Goal: Communication & Community: Participate in discussion

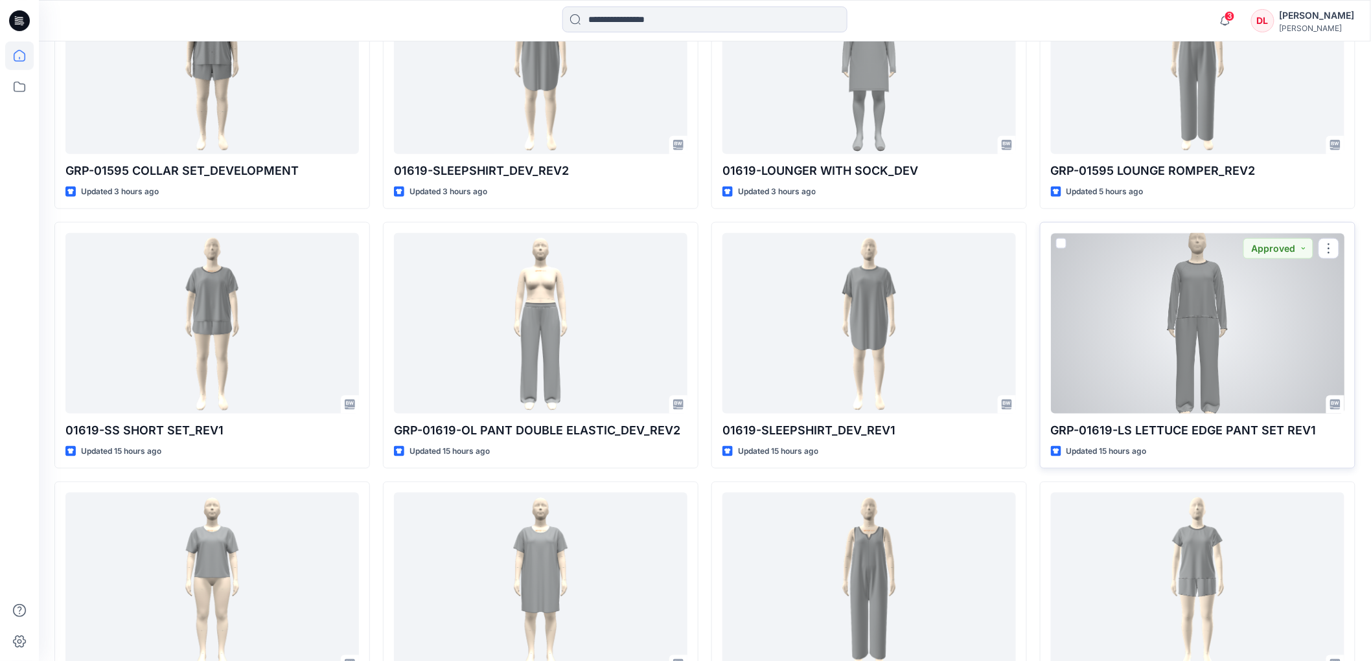
scroll to position [575, 0]
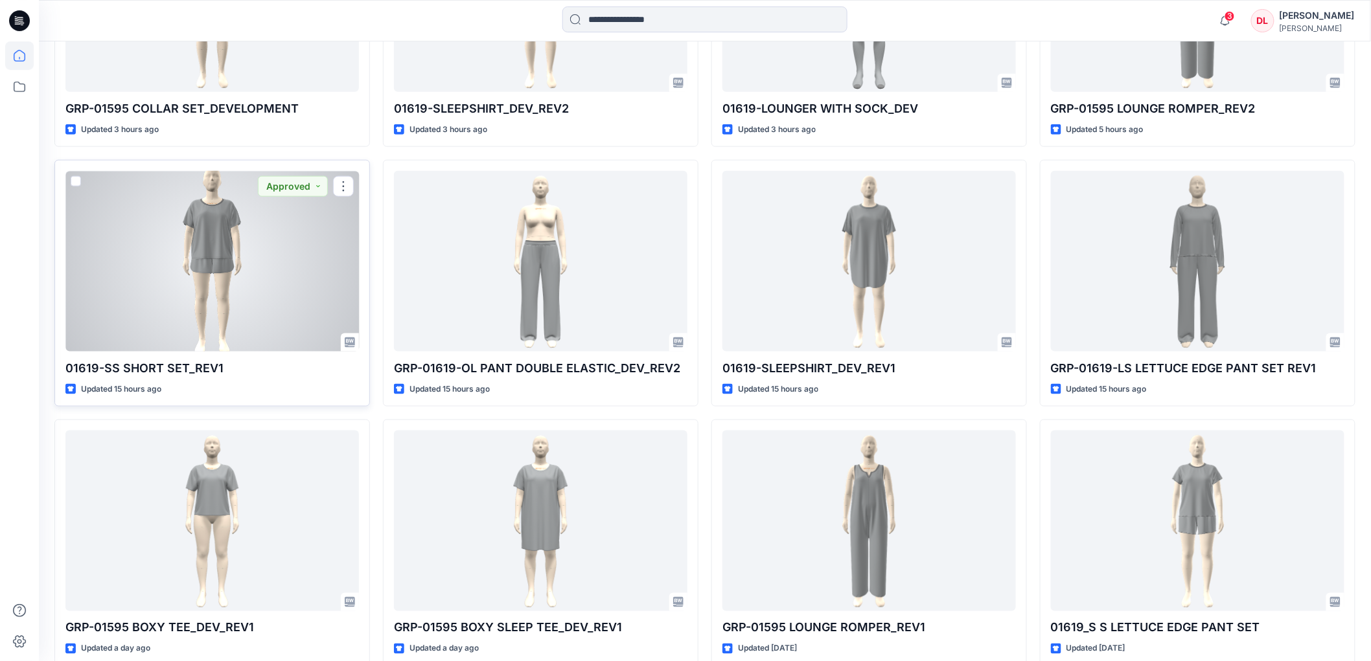
click at [263, 277] on div at bounding box center [211, 261] width 293 height 180
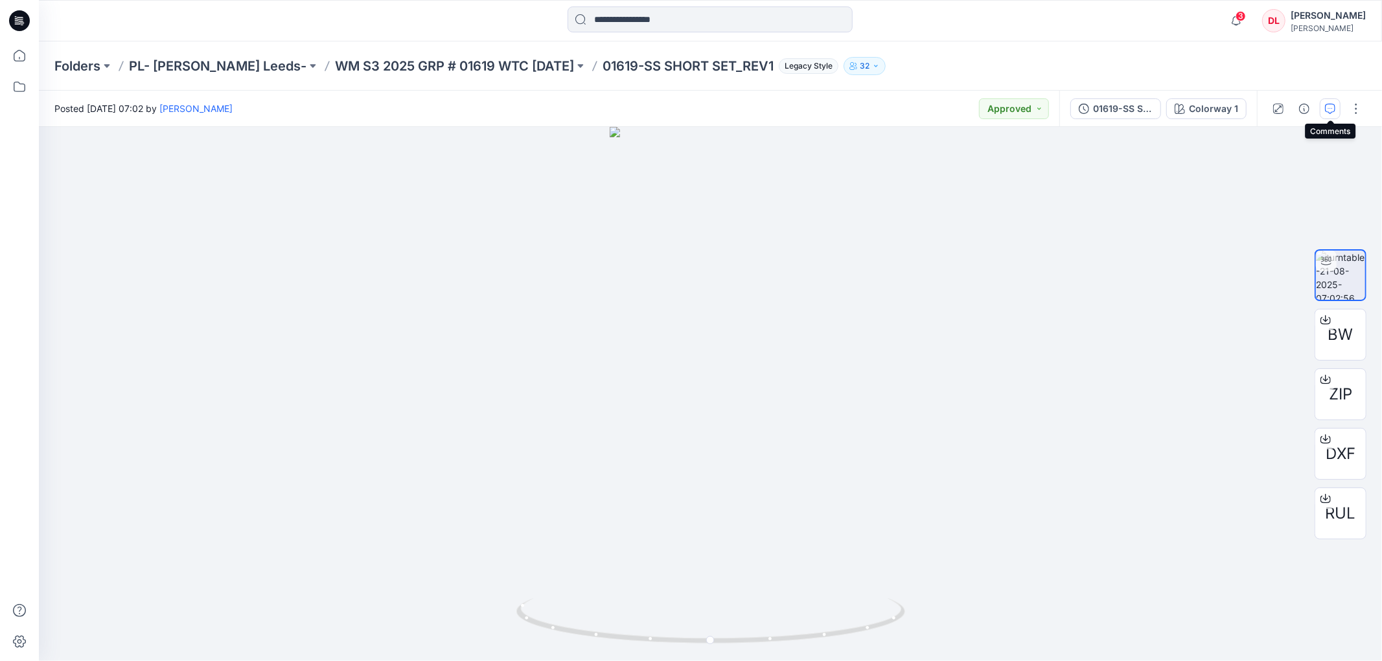
click at [1331, 101] on button "button" at bounding box center [1329, 108] width 21 height 21
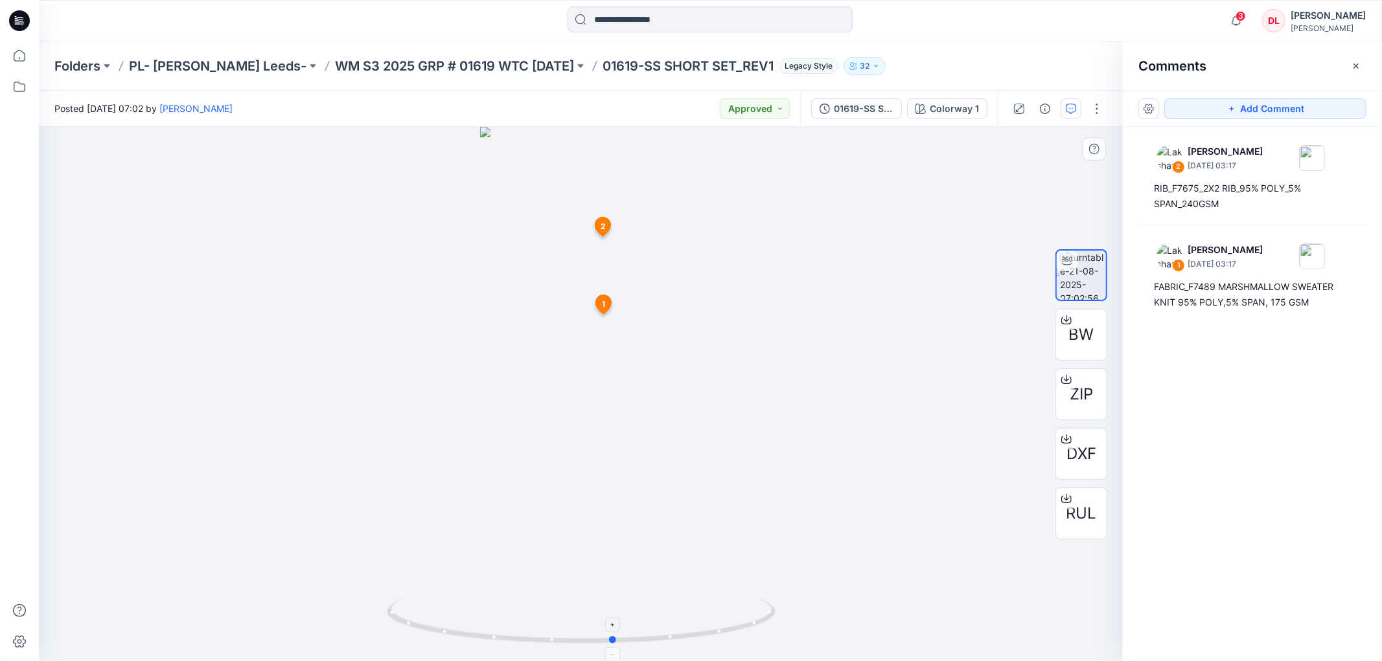
drag, startPoint x: 675, startPoint y: 639, endPoint x: 708, endPoint y: 633, distance: 33.4
click at [708, 633] on icon at bounding box center [583, 622] width 392 height 49
click at [1072, 456] on span "DXF" at bounding box center [1081, 453] width 30 height 23
click at [1080, 520] on span "RUL" at bounding box center [1081, 513] width 30 height 23
click at [357, 62] on p "WM S3 2025 GRP # 01619 WTC [DATE]" at bounding box center [454, 66] width 239 height 18
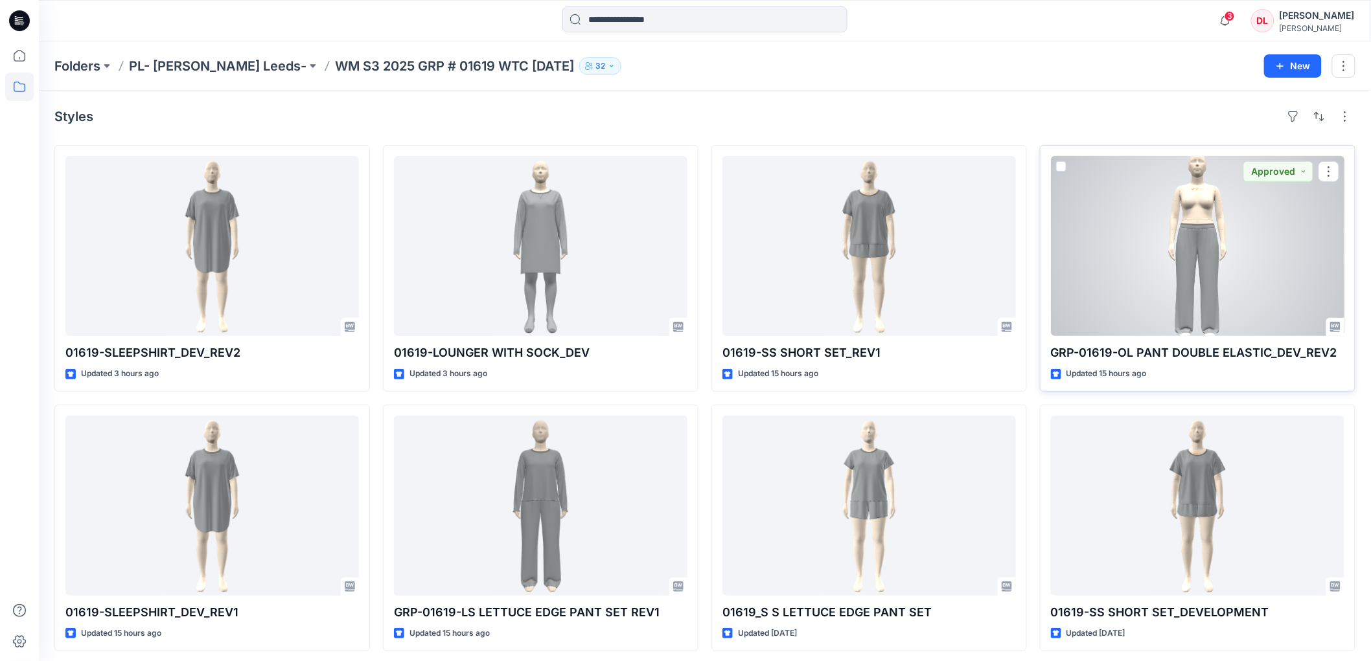
click at [1207, 244] on div at bounding box center [1197, 246] width 293 height 180
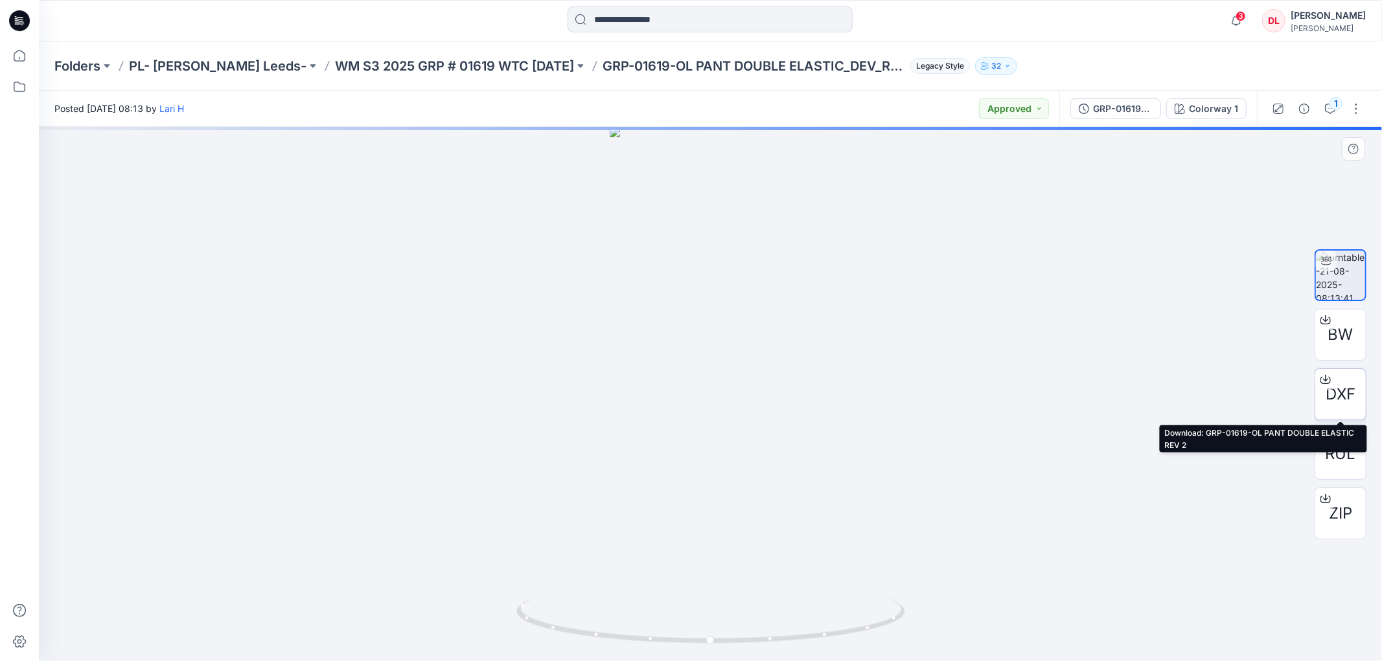
click at [1344, 393] on span "DXF" at bounding box center [1340, 394] width 30 height 23
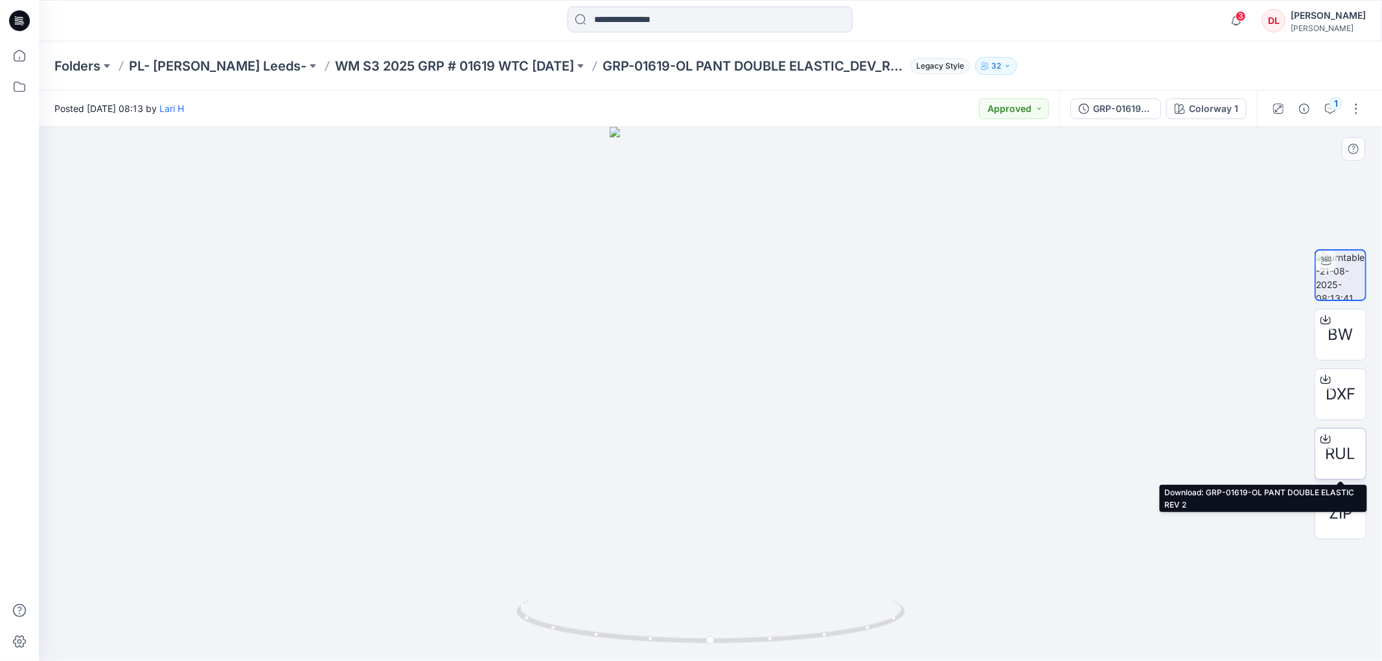
click at [1338, 447] on span "RUL" at bounding box center [1340, 453] width 30 height 23
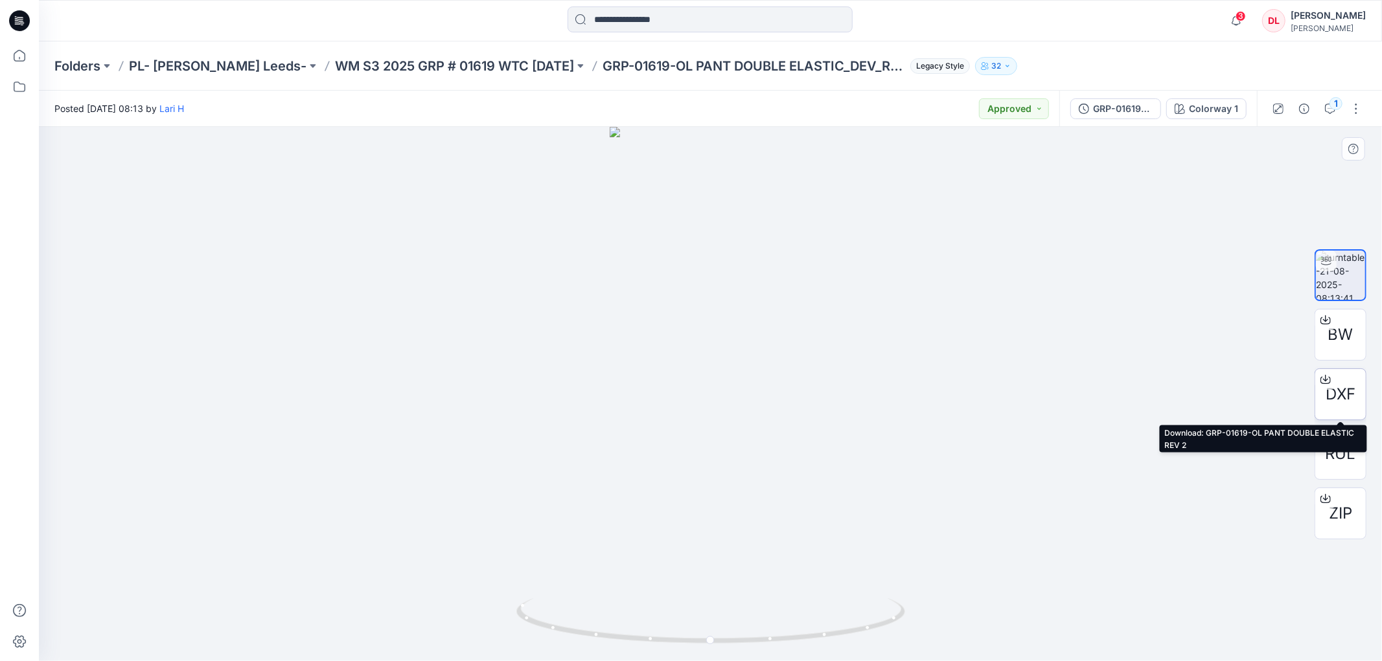
click at [1332, 394] on span "DXF" at bounding box center [1340, 394] width 30 height 23
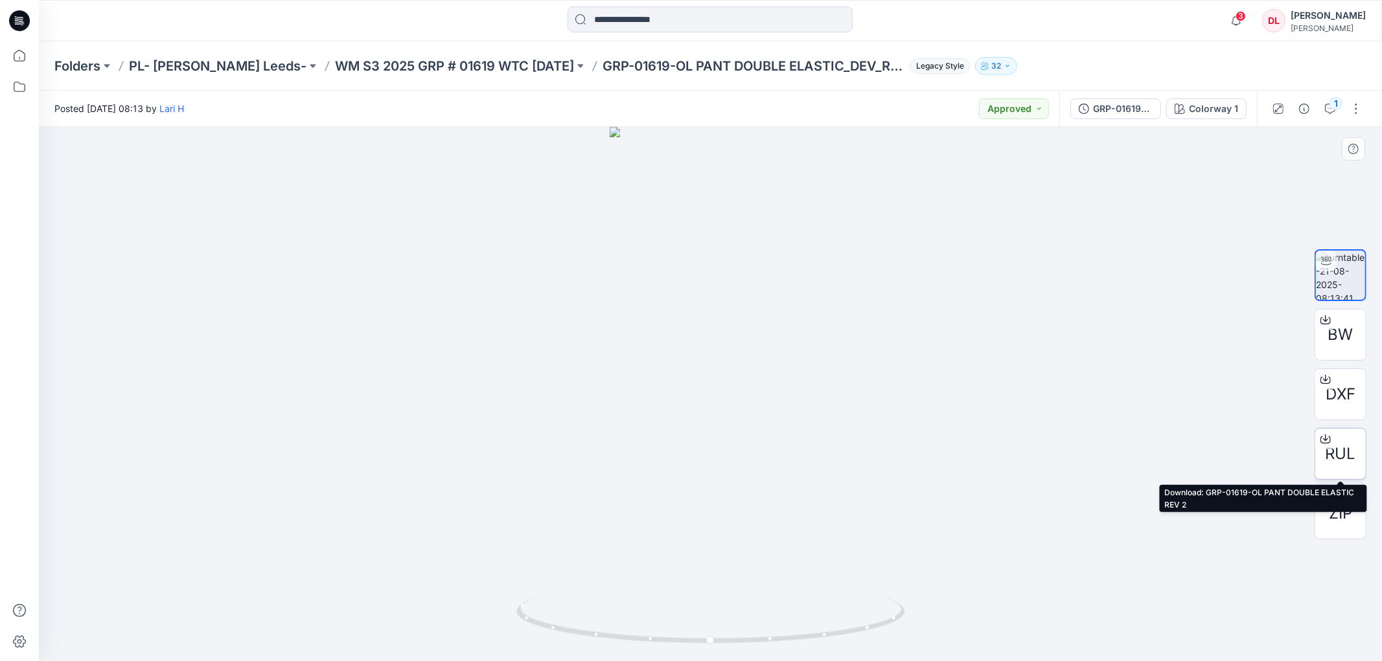
click at [1350, 453] on span "RUL" at bounding box center [1340, 453] width 30 height 23
click at [1330, 108] on icon "button" at bounding box center [1330, 108] width 5 height 1
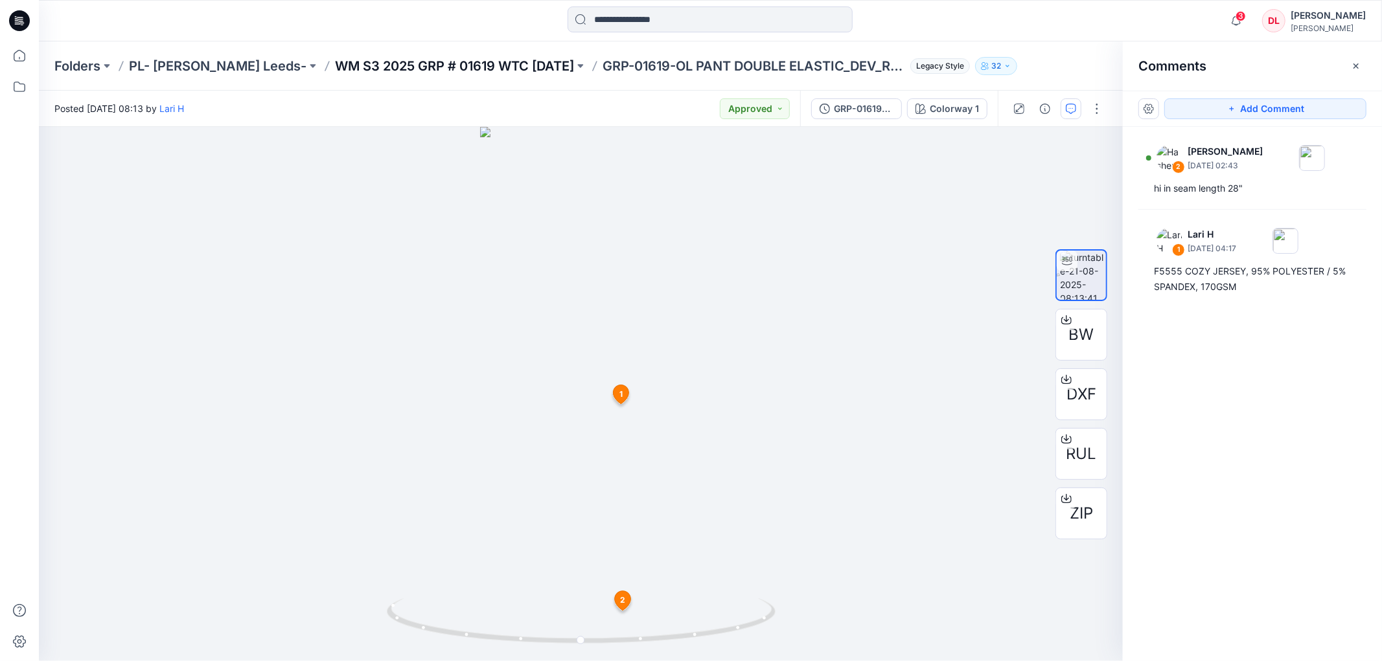
click at [415, 62] on p "WM S3 2025 GRP # 01619 WTC [DATE]" at bounding box center [454, 66] width 239 height 18
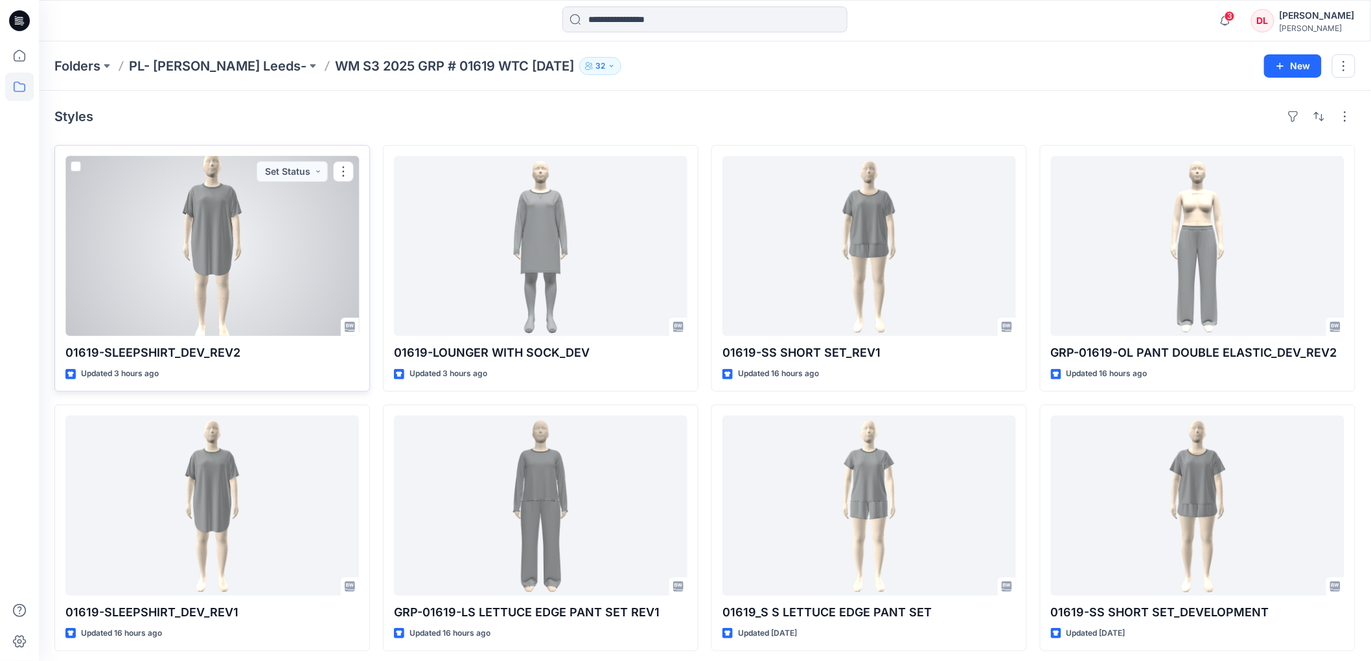
click at [205, 264] on div at bounding box center [211, 246] width 293 height 180
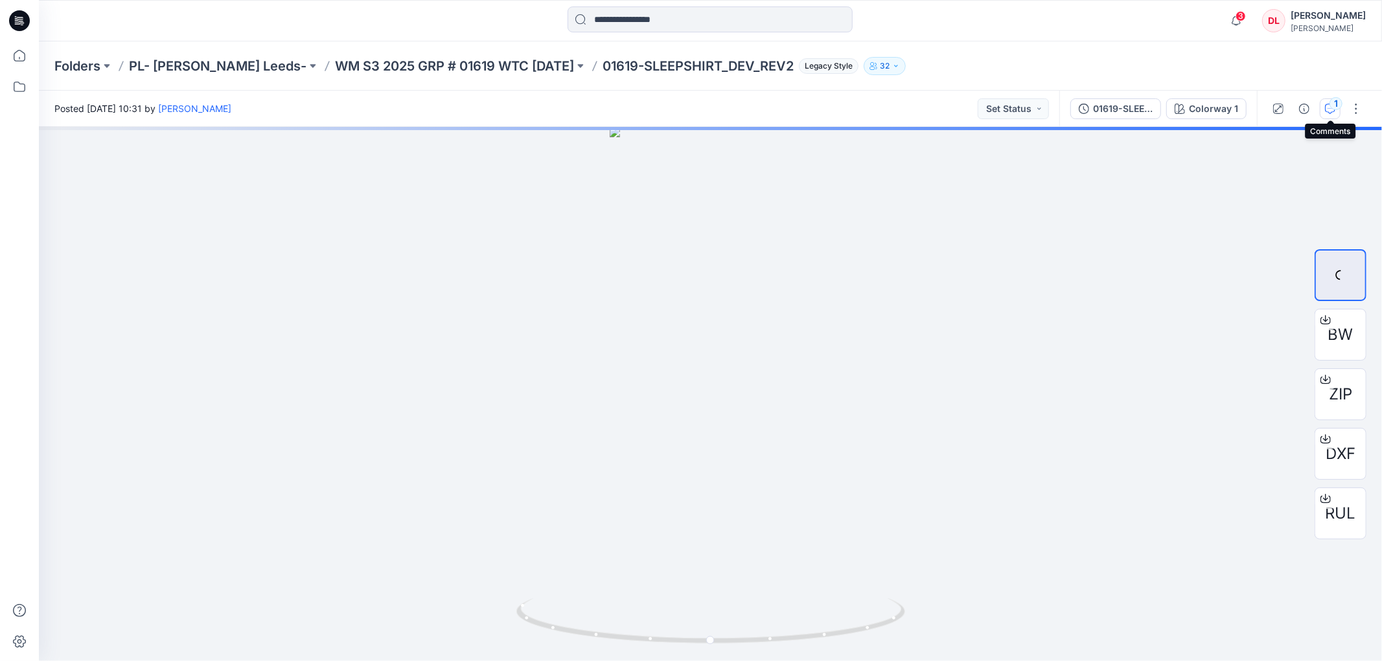
click at [1329, 112] on icon "button" at bounding box center [1330, 109] width 10 height 10
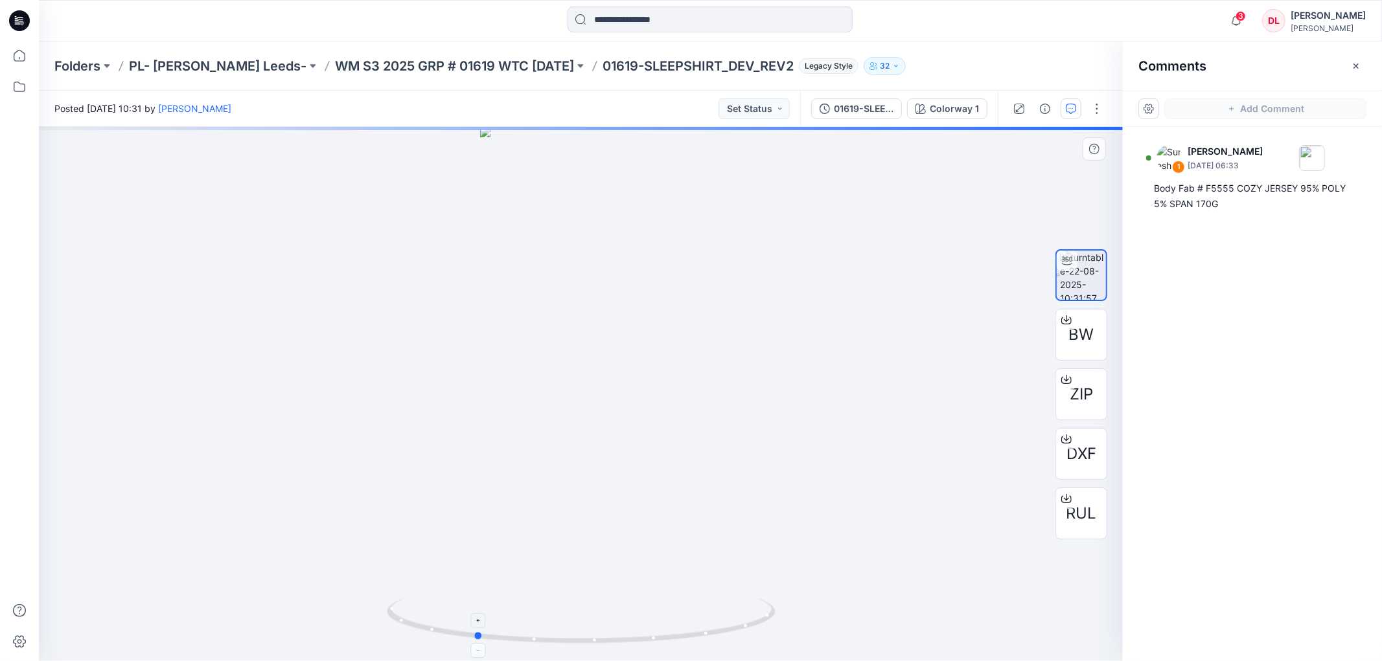
drag, startPoint x: 703, startPoint y: 635, endPoint x: 597, endPoint y: 645, distance: 106.7
click at [597, 645] on icon at bounding box center [583, 622] width 392 height 49
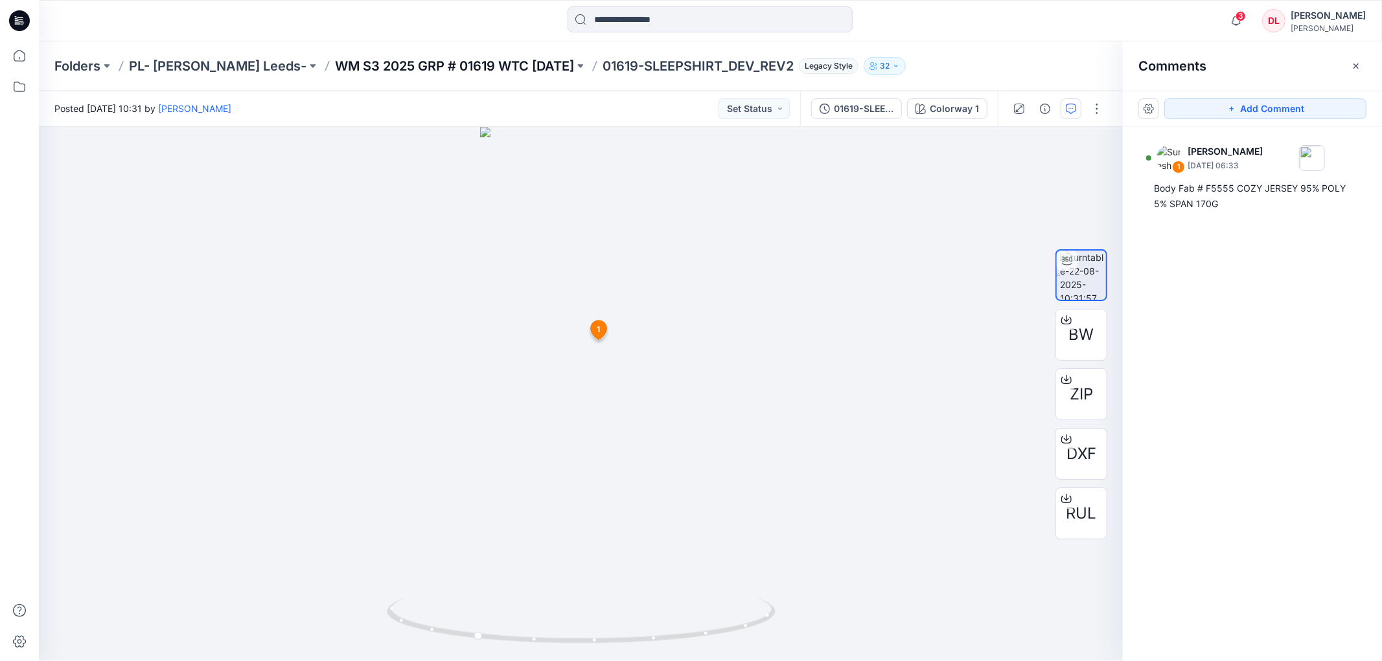
click at [392, 63] on p "WM S3 2025 GRP # 01619 WTC [DATE]" at bounding box center [454, 66] width 239 height 18
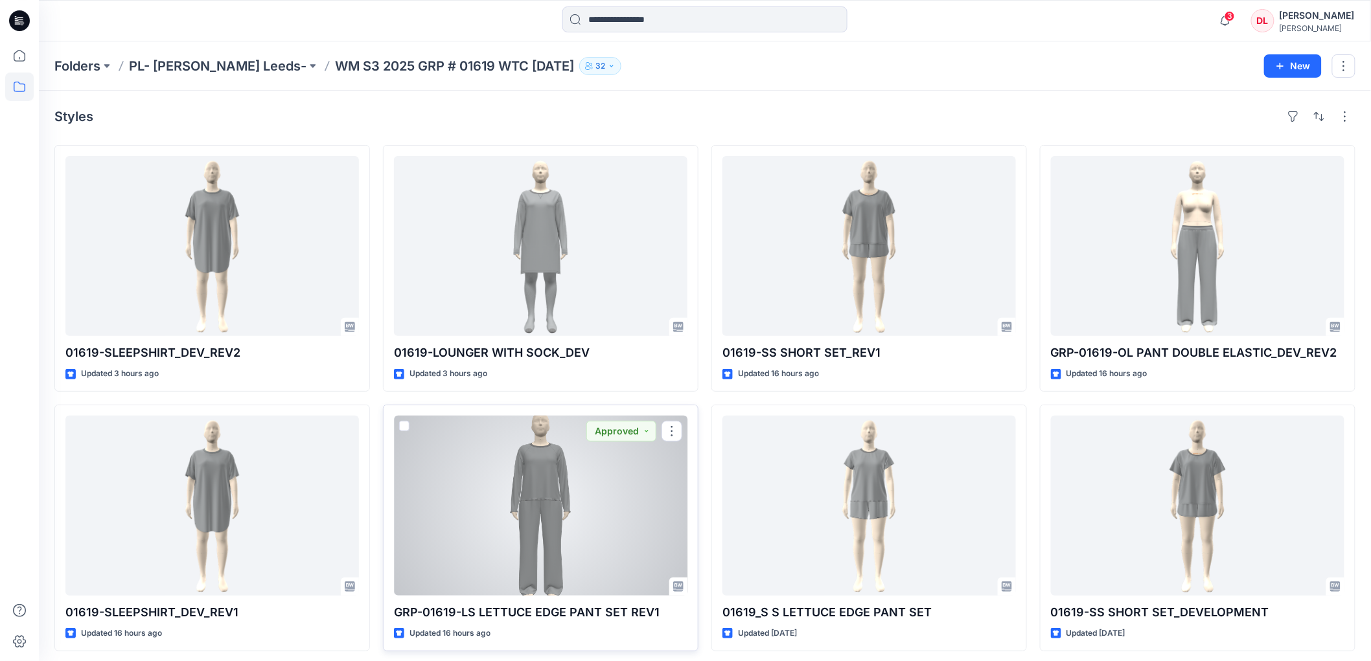
click at [551, 500] on div at bounding box center [540, 506] width 293 height 180
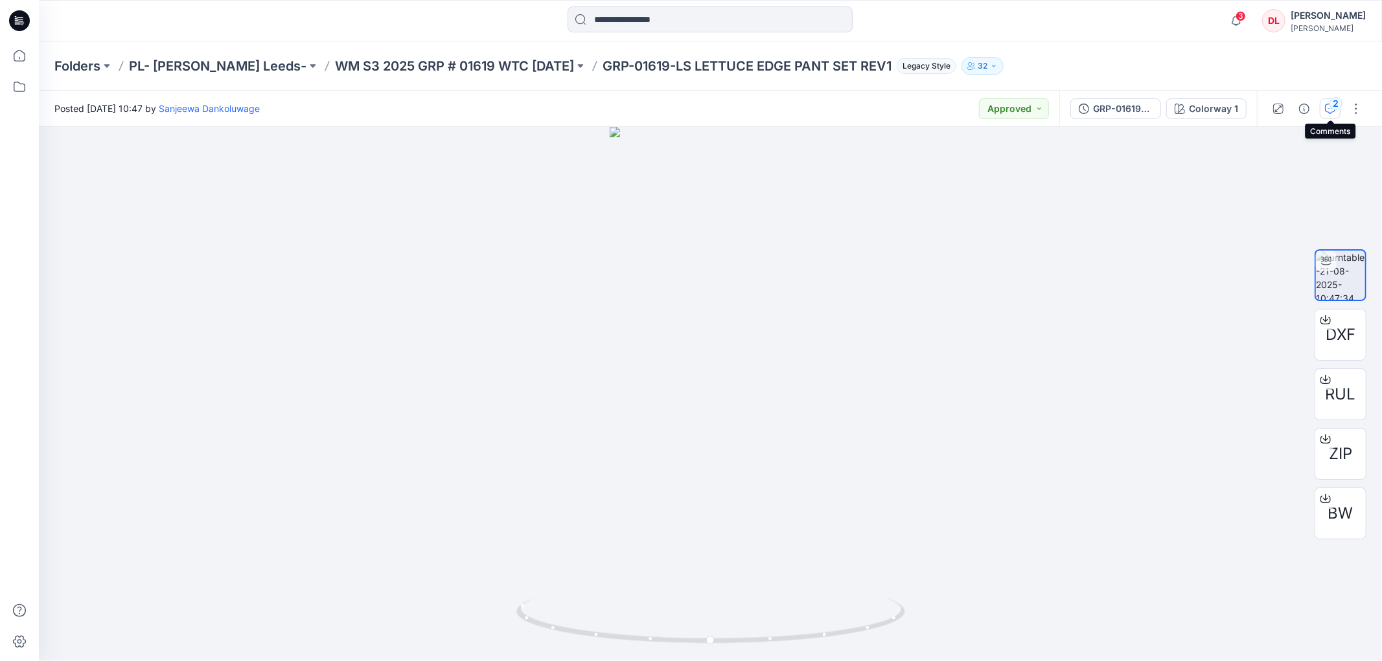
click at [1330, 113] on button "2" at bounding box center [1329, 108] width 21 height 21
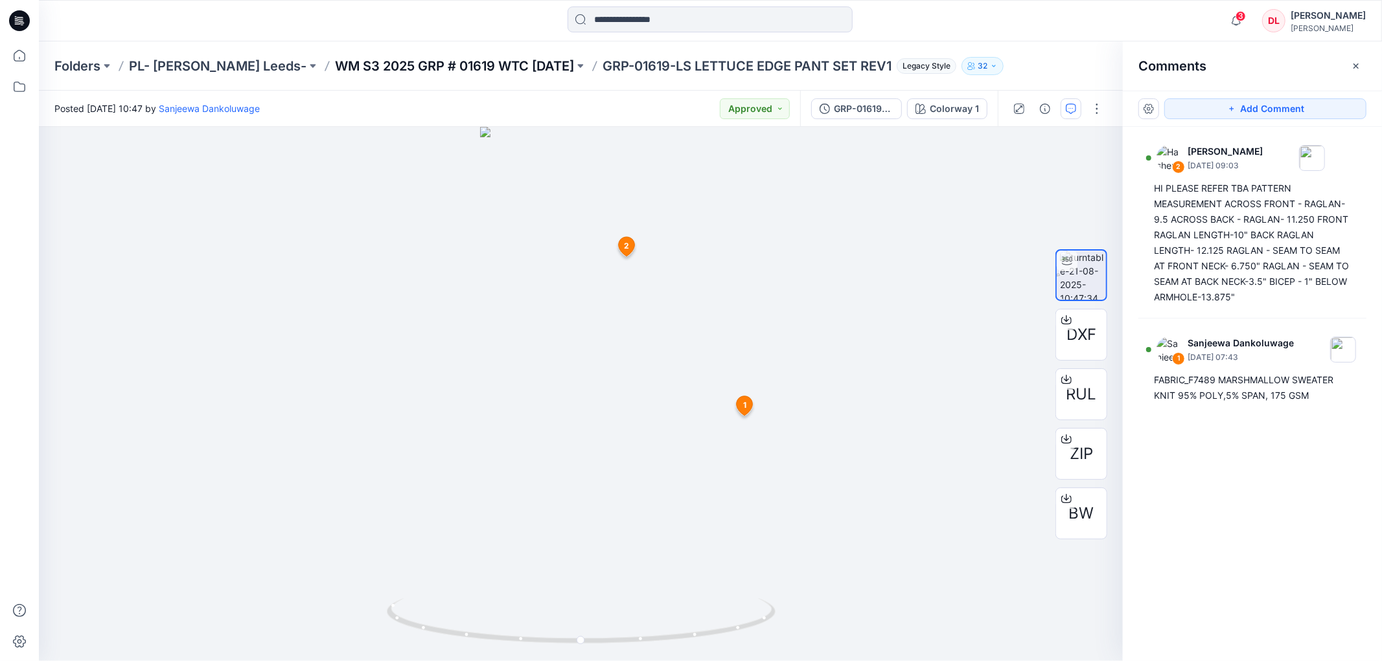
click at [372, 60] on p "WM S3 2025 GRP # 01619 WTC [DATE]" at bounding box center [454, 66] width 239 height 18
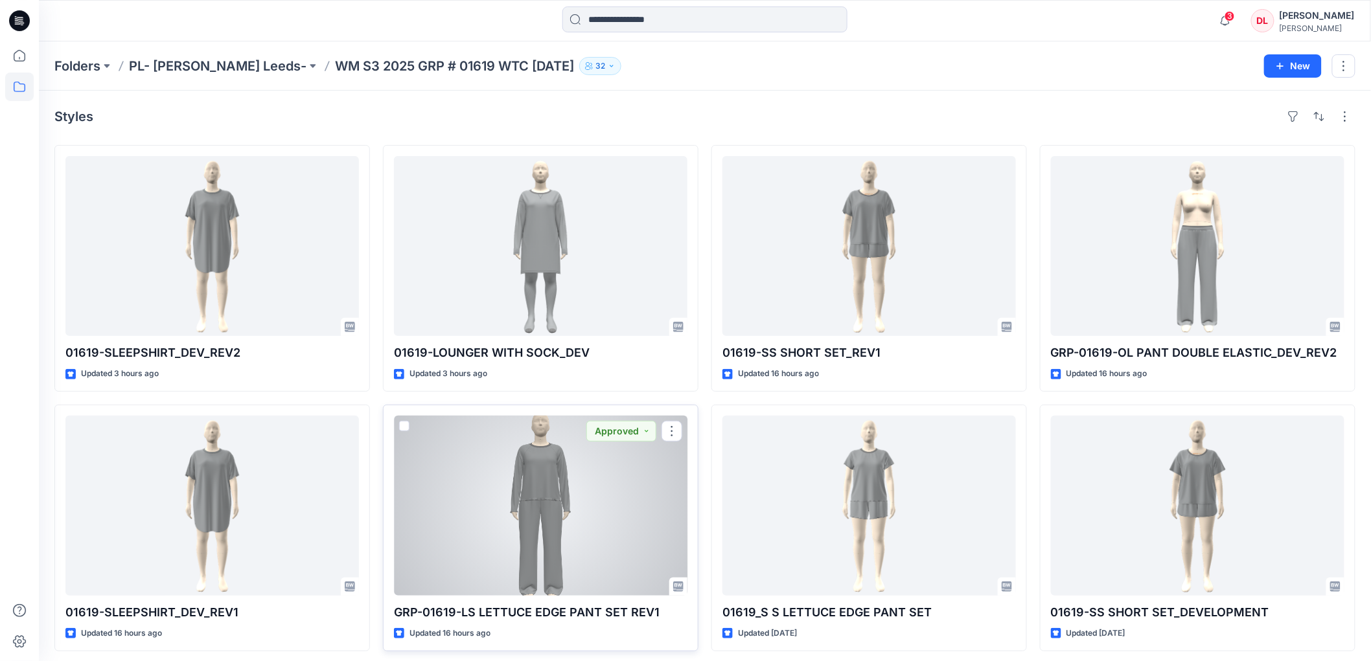
click at [552, 506] on div at bounding box center [540, 506] width 293 height 180
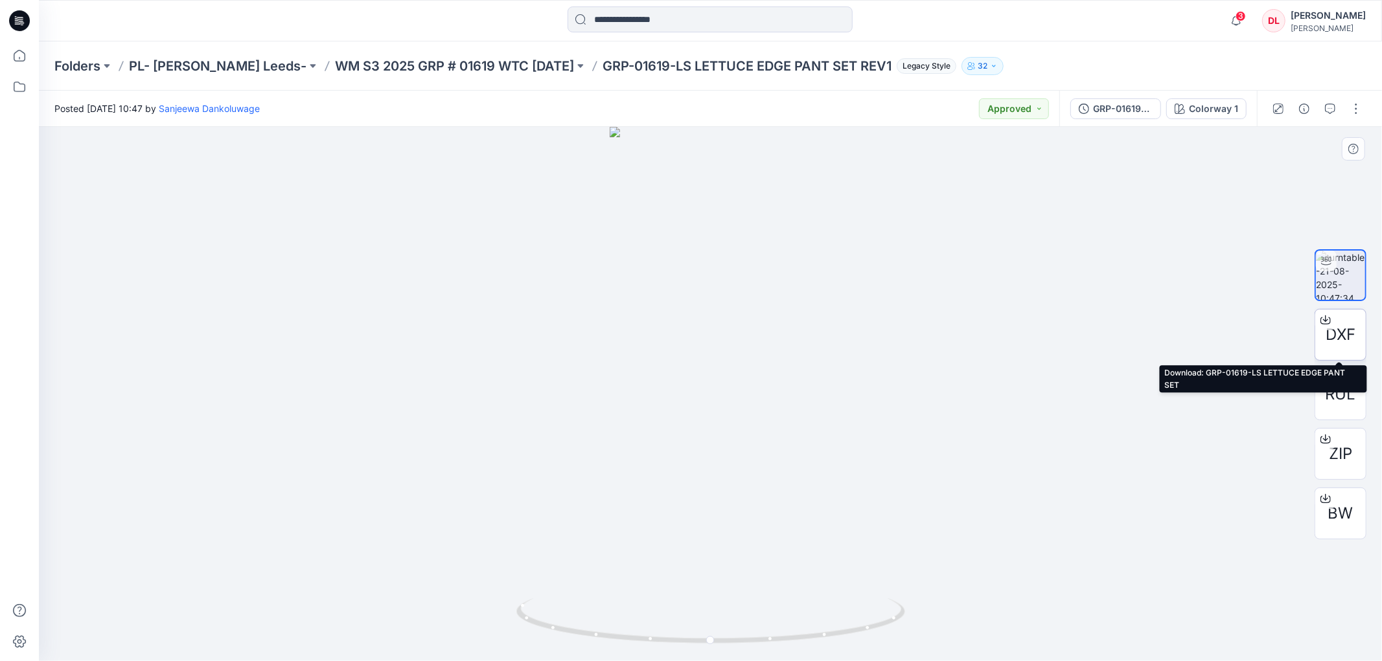
click at [1336, 328] on span "DXF" at bounding box center [1340, 334] width 30 height 23
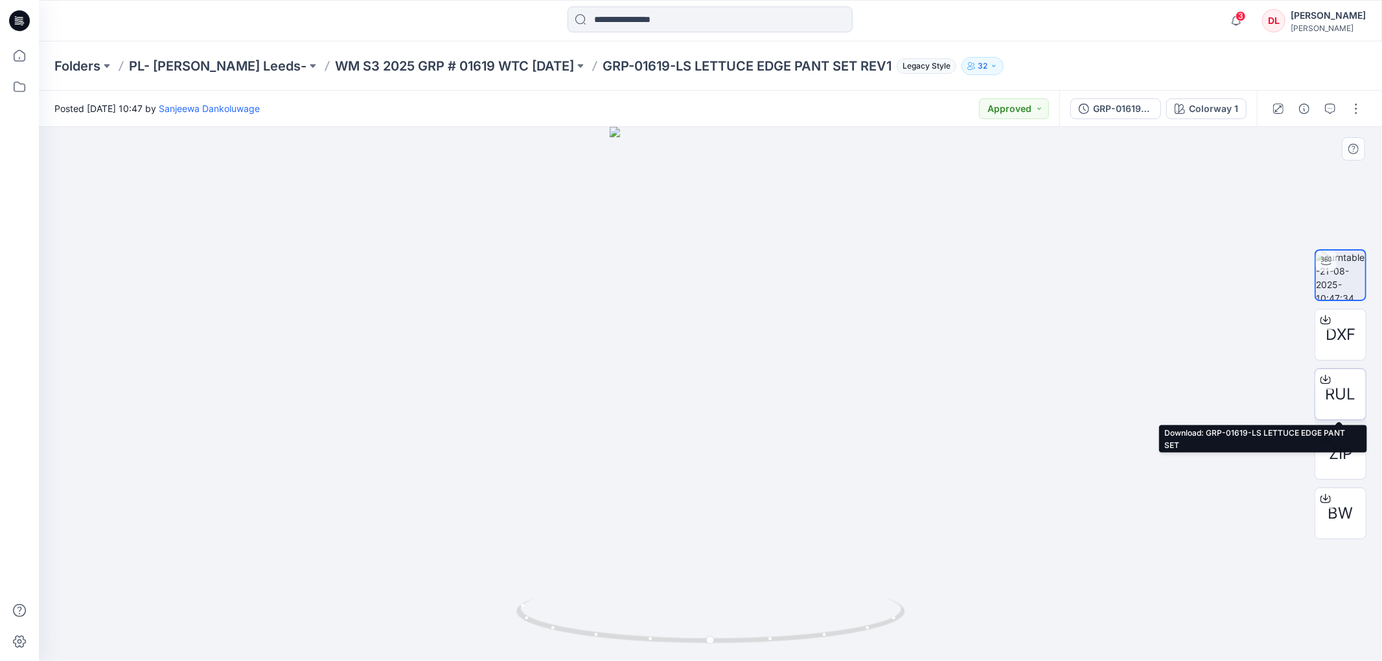
click at [1337, 394] on span "RUL" at bounding box center [1340, 394] width 30 height 23
click at [463, 62] on p "WM S3 2025 GRP # 01619 WTC [DATE]" at bounding box center [454, 66] width 239 height 18
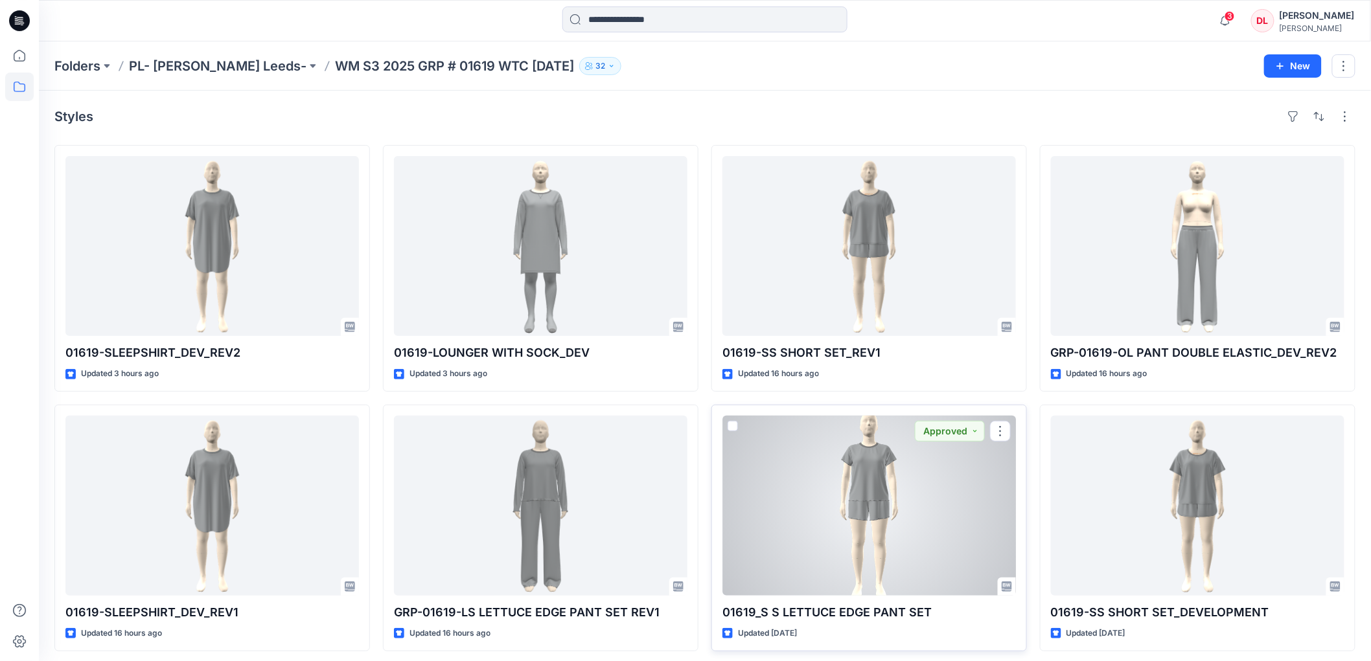
click at [874, 477] on div at bounding box center [868, 506] width 293 height 180
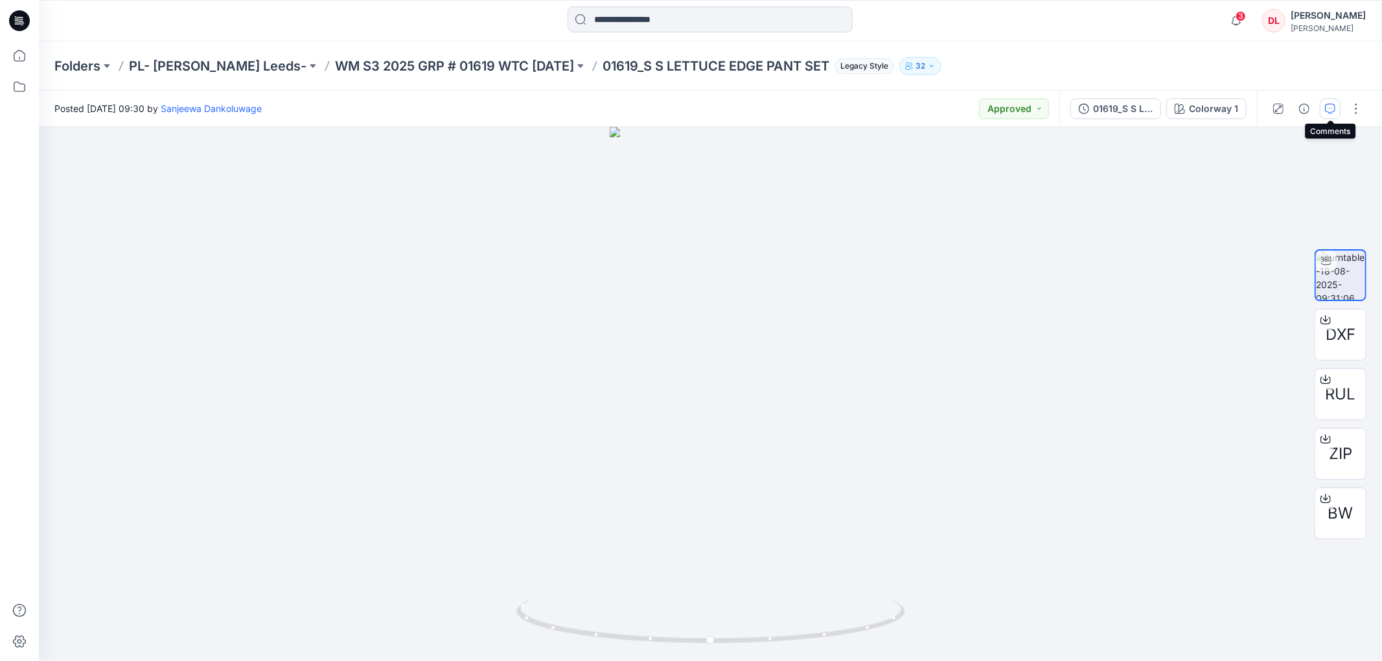
click at [1330, 108] on icon "button" at bounding box center [1330, 108] width 5 height 1
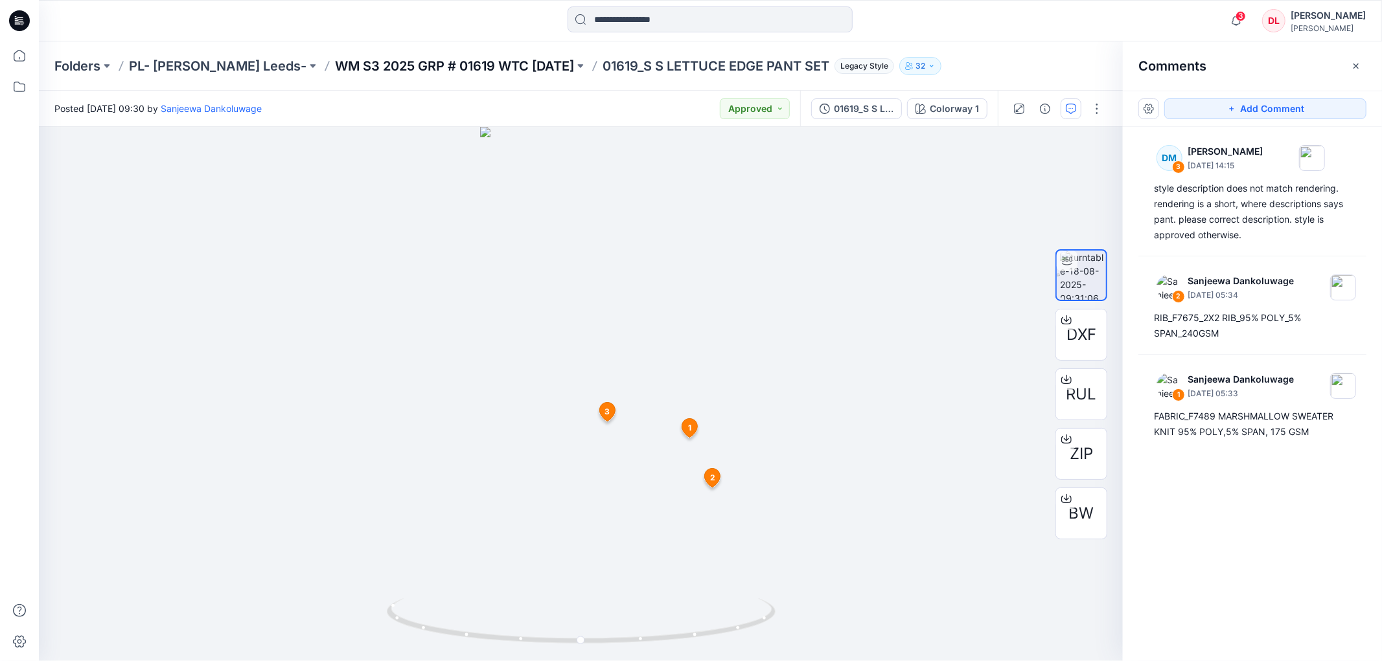
click at [423, 61] on p "WM S3 2025 GRP # 01619 WTC [DATE]" at bounding box center [454, 66] width 239 height 18
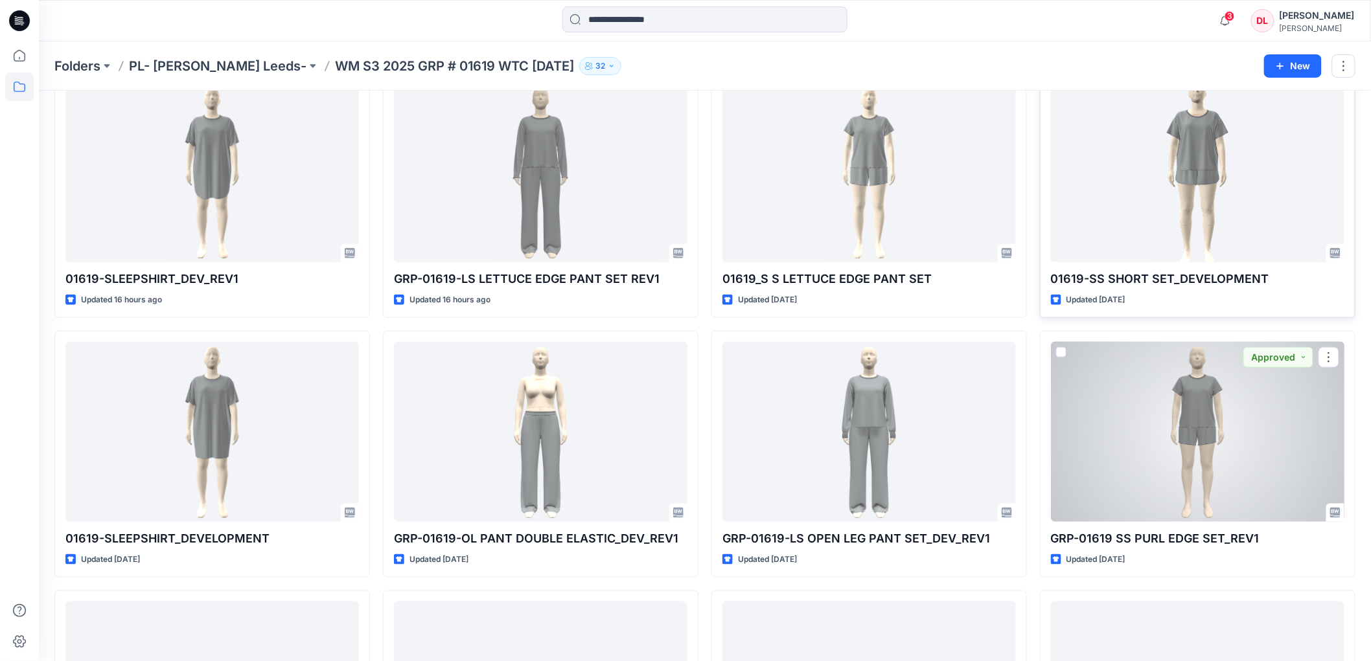
scroll to position [359, 0]
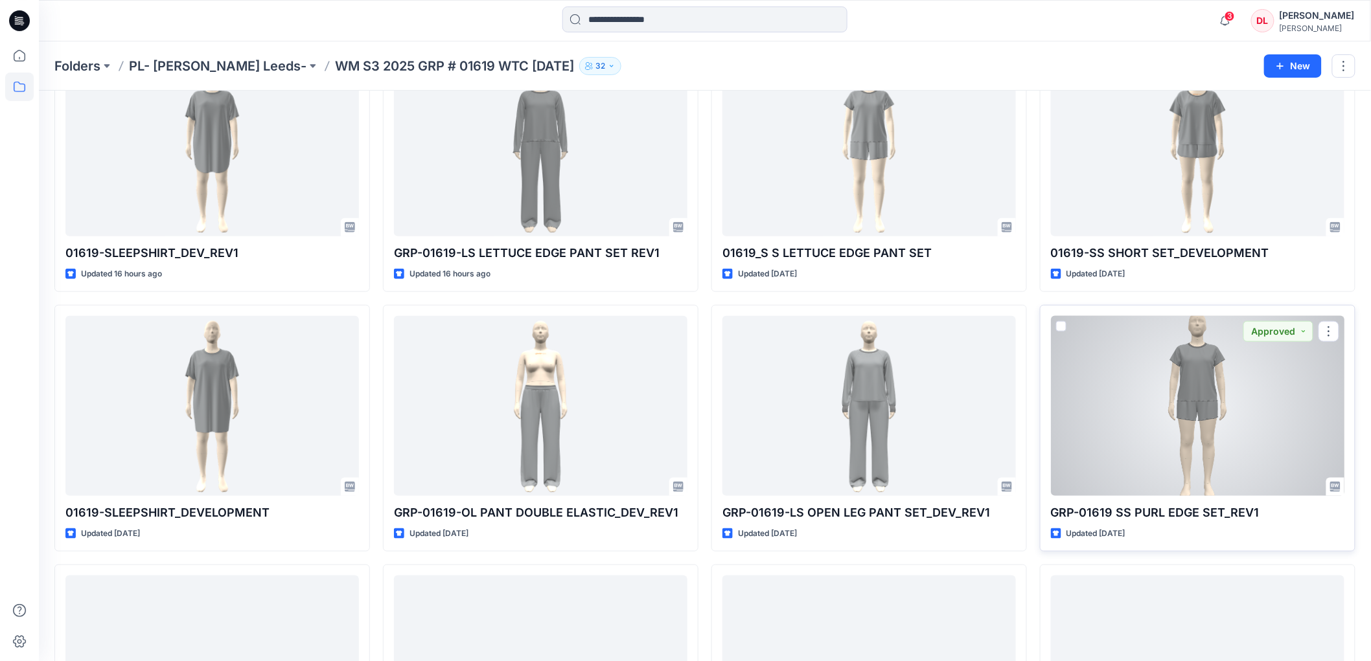
click at [1200, 415] on div at bounding box center [1197, 406] width 293 height 180
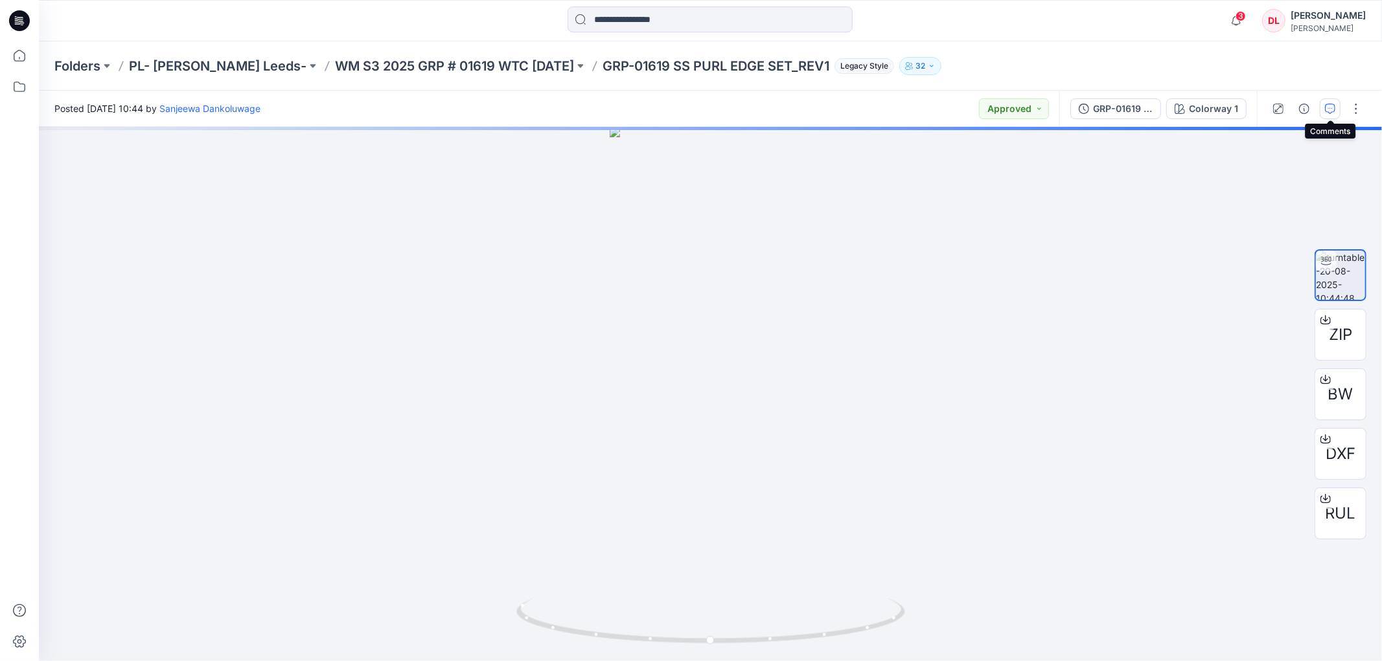
click at [1328, 108] on icon "button" at bounding box center [1330, 108] width 5 height 1
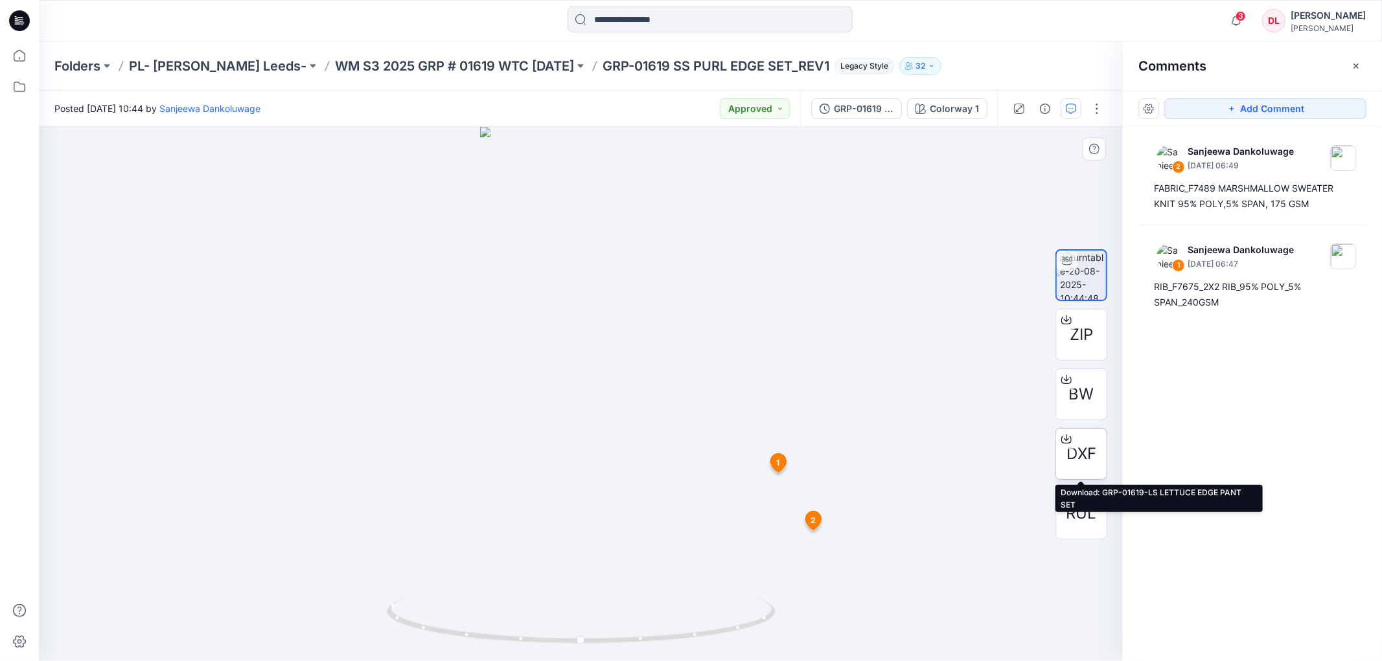
click at [1084, 448] on span "DXF" at bounding box center [1081, 453] width 30 height 23
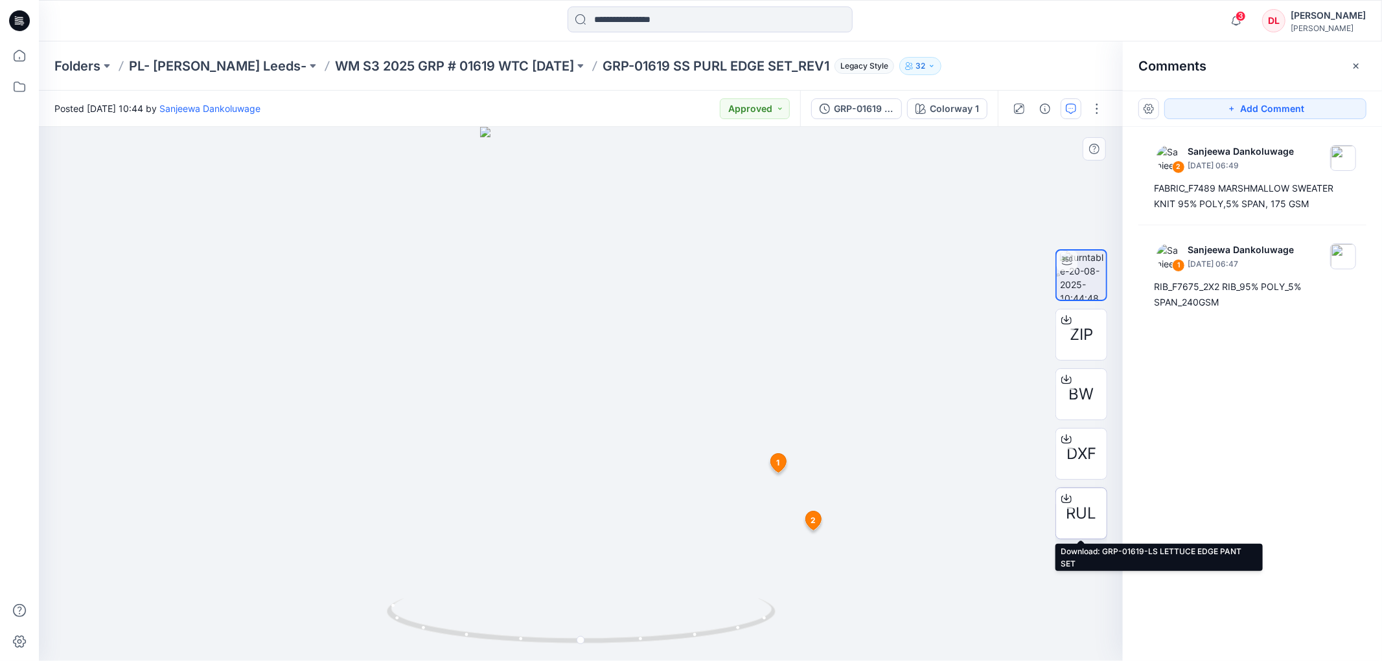
click at [1072, 510] on span "RUL" at bounding box center [1081, 513] width 30 height 23
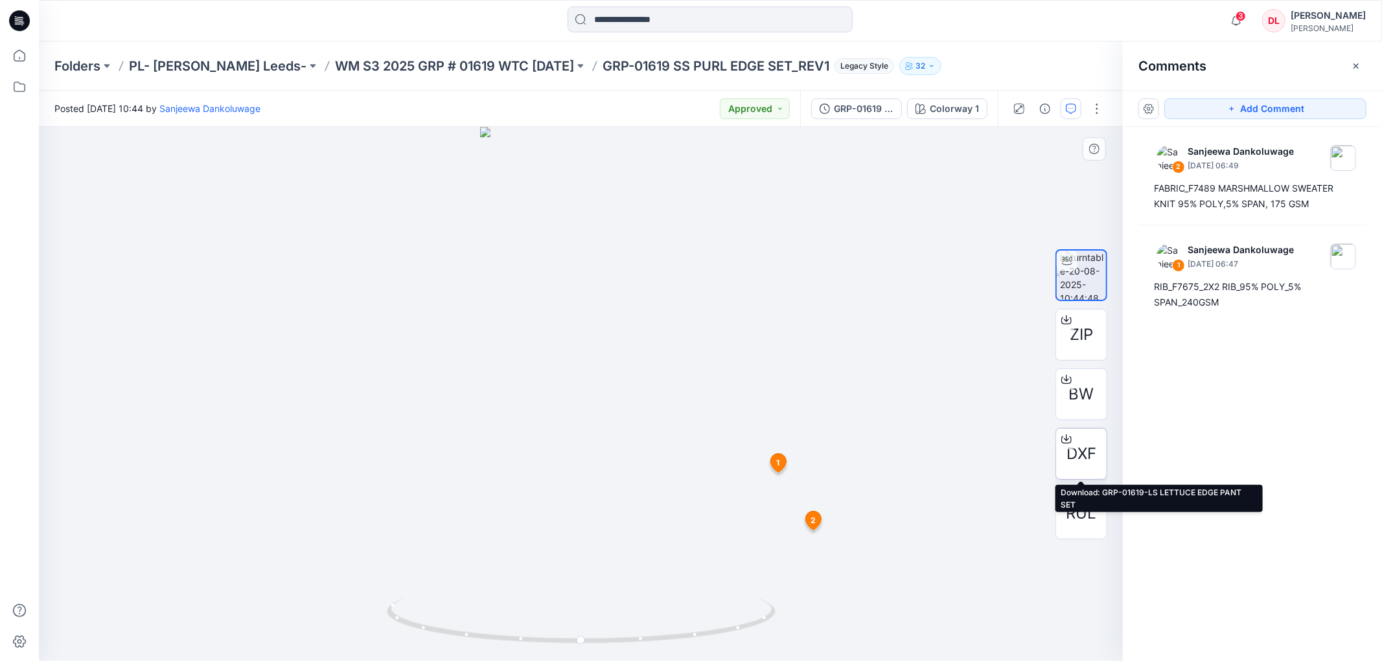
click at [1084, 457] on span "DXF" at bounding box center [1081, 453] width 30 height 23
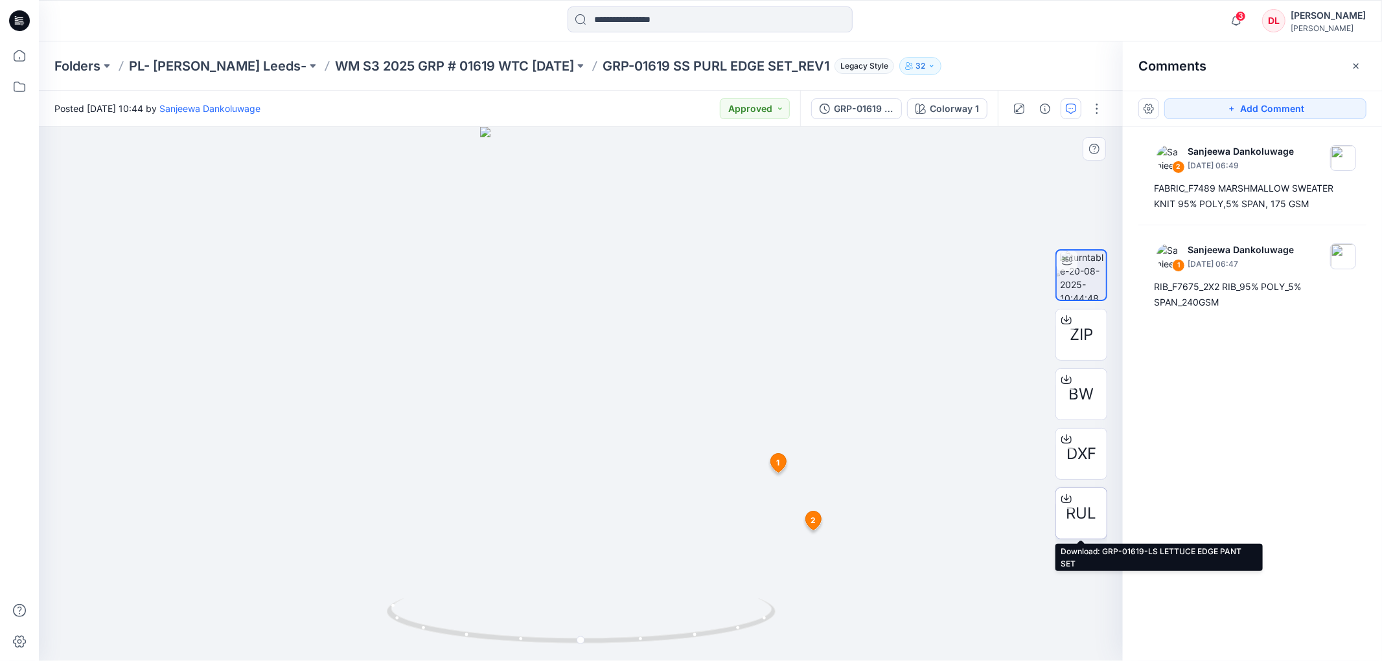
click at [1077, 513] on span "RUL" at bounding box center [1081, 513] width 30 height 23
click at [879, 567] on div at bounding box center [581, 394] width 1084 height 534
click at [406, 69] on p "WM S3 2025 GRP # 01619 WTC [DATE]" at bounding box center [454, 66] width 239 height 18
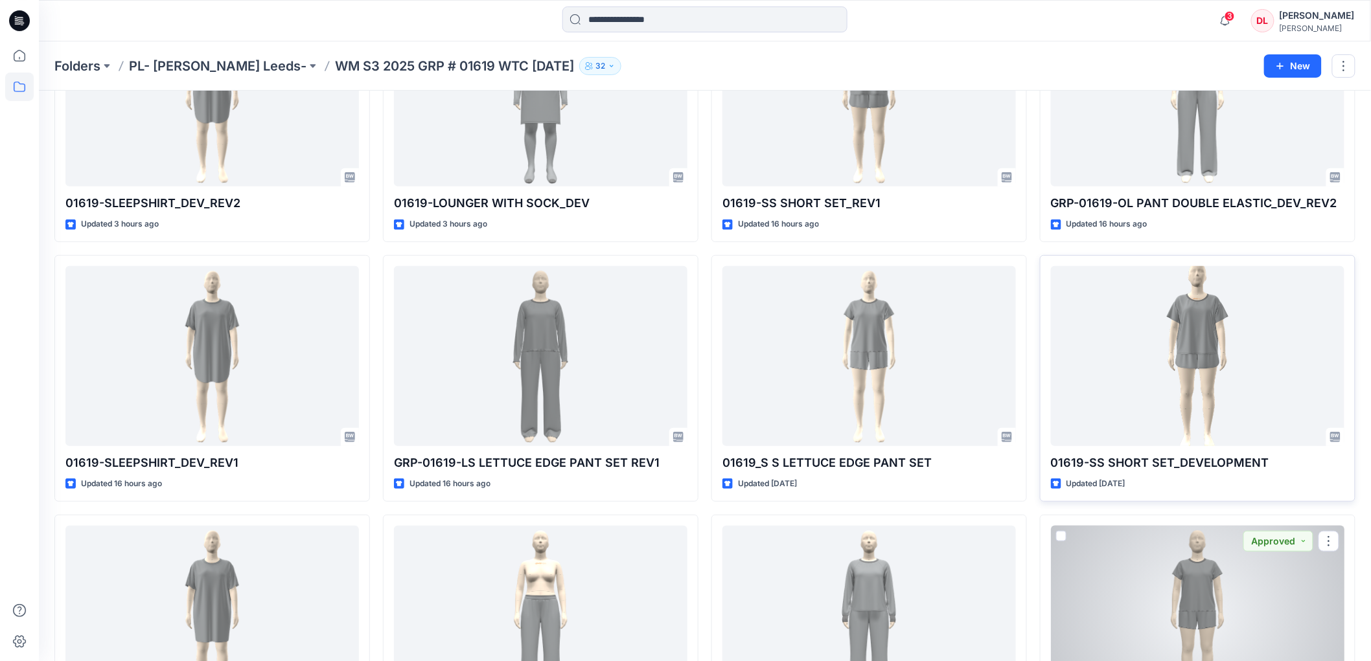
scroll to position [144, 0]
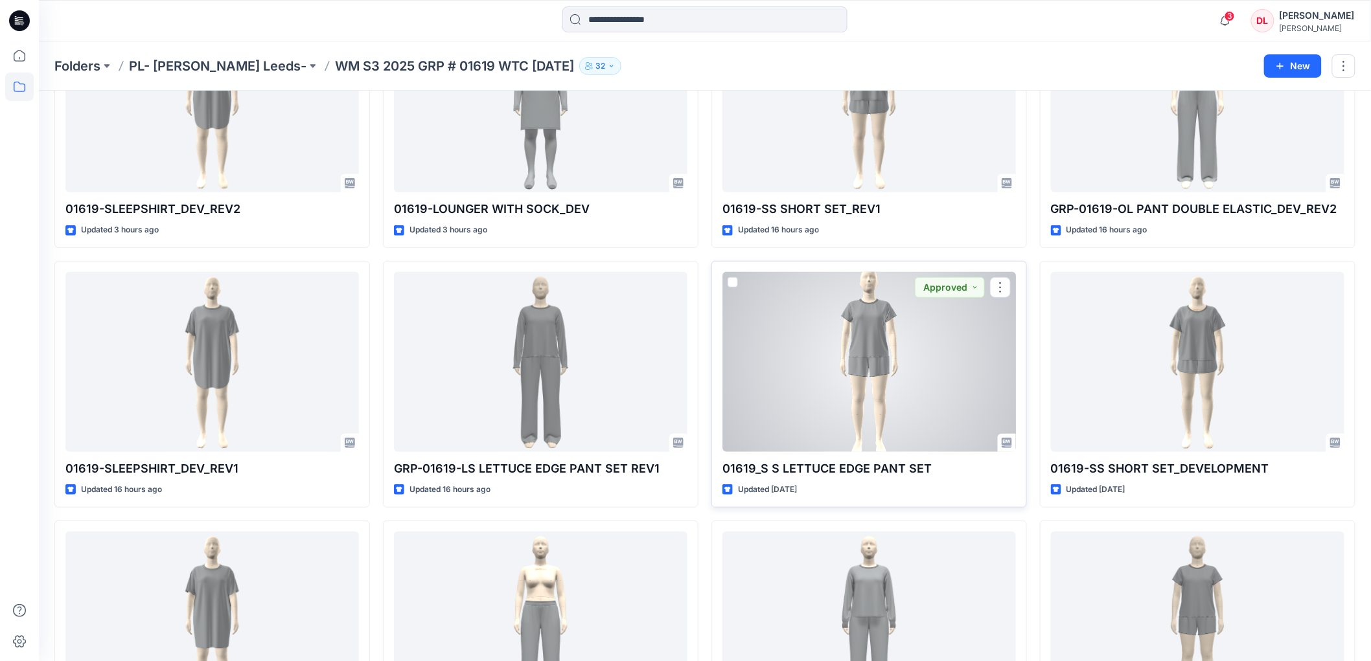
click at [876, 348] on div at bounding box center [868, 362] width 293 height 180
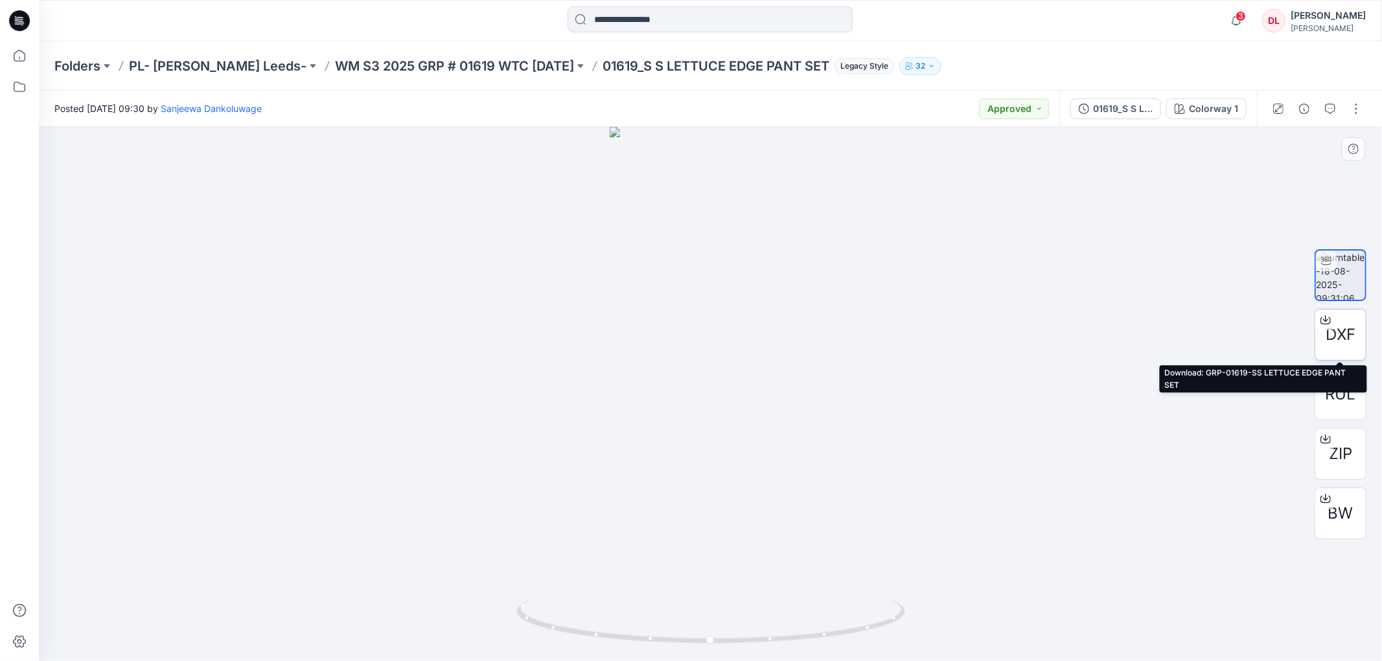
click at [1332, 330] on span "DXF" at bounding box center [1340, 334] width 30 height 23
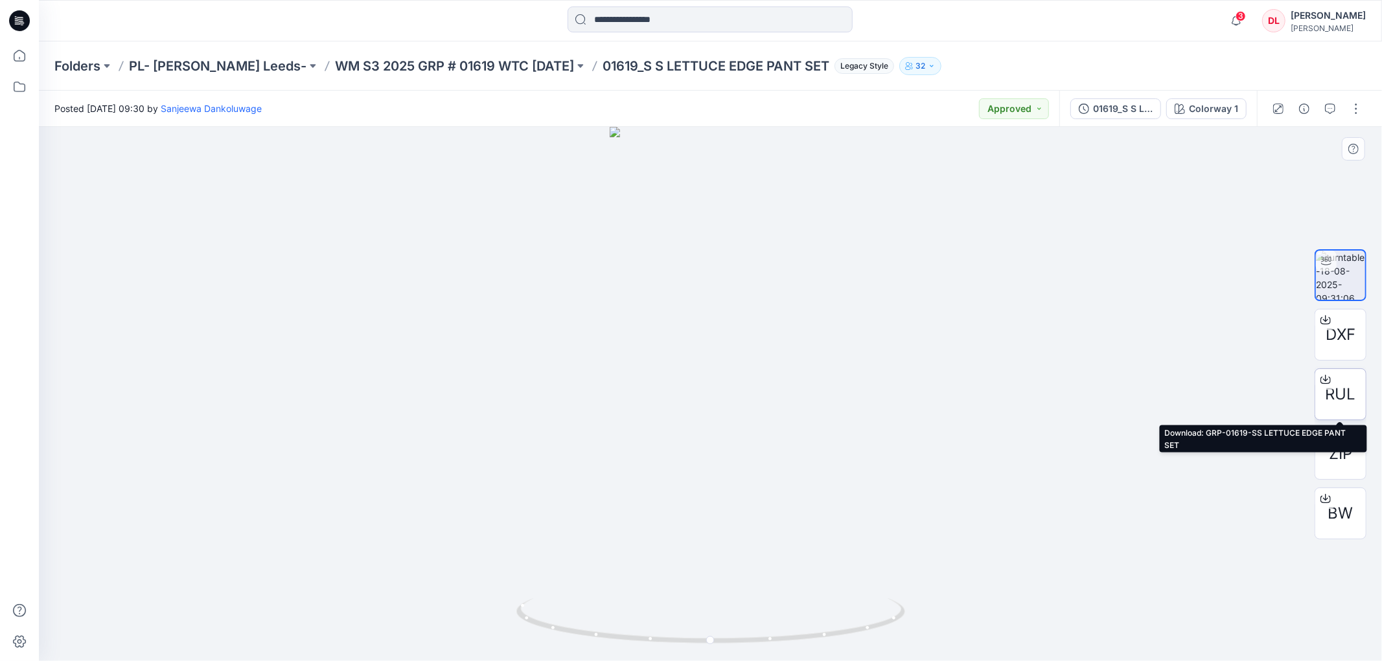
click at [1332, 400] on span "RUL" at bounding box center [1340, 394] width 30 height 23
click at [1329, 112] on icon "button" at bounding box center [1330, 109] width 10 height 10
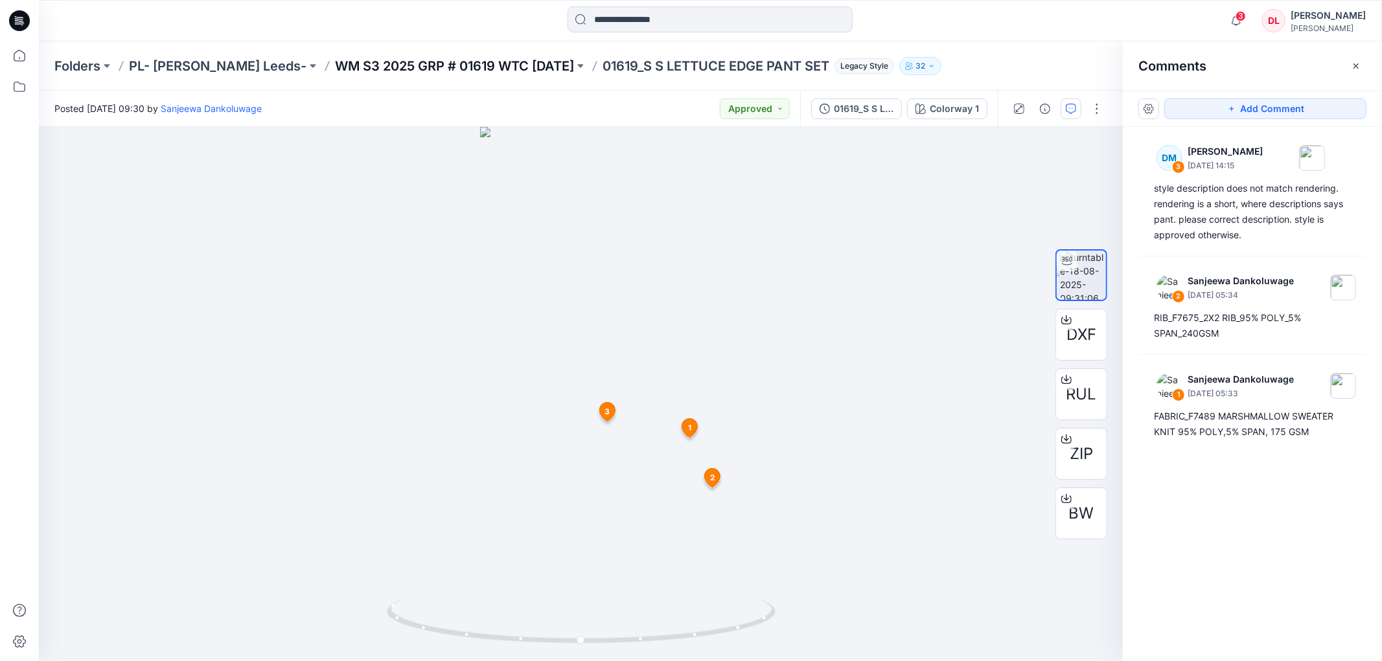
click at [374, 62] on p "WM S3 2025 GRP # 01619 WTC [DATE]" at bounding box center [454, 66] width 239 height 18
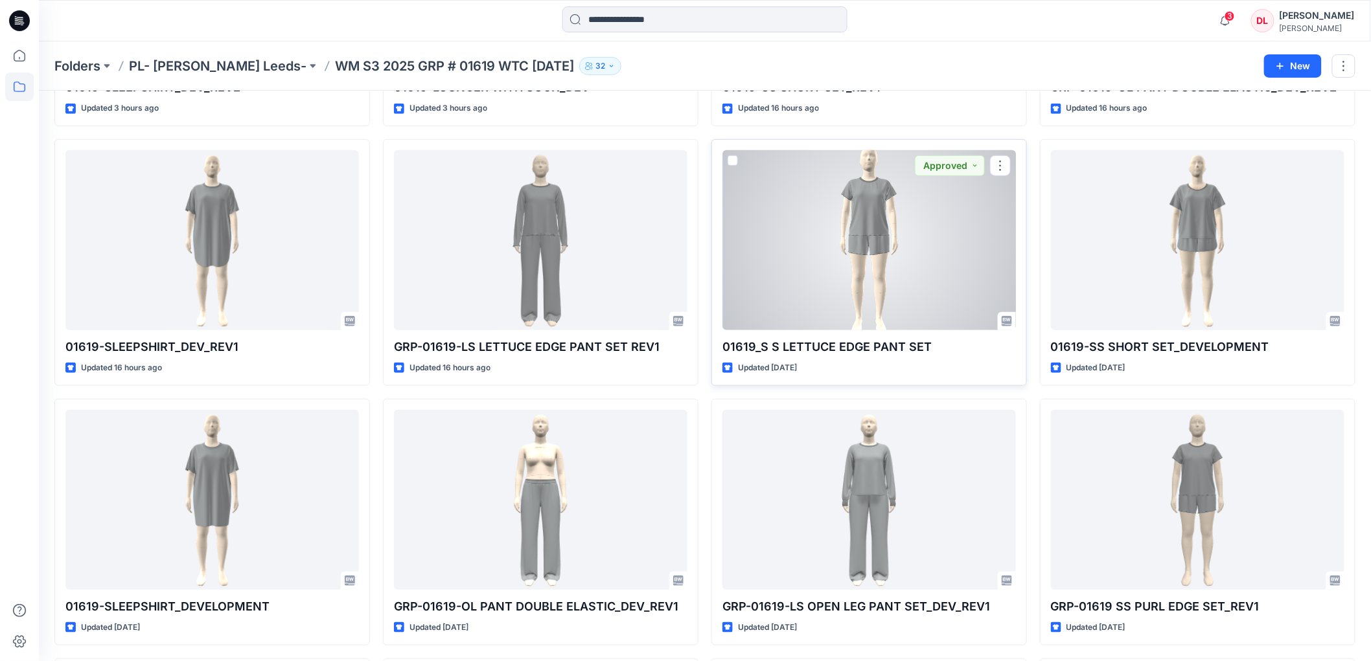
scroll to position [288, 0]
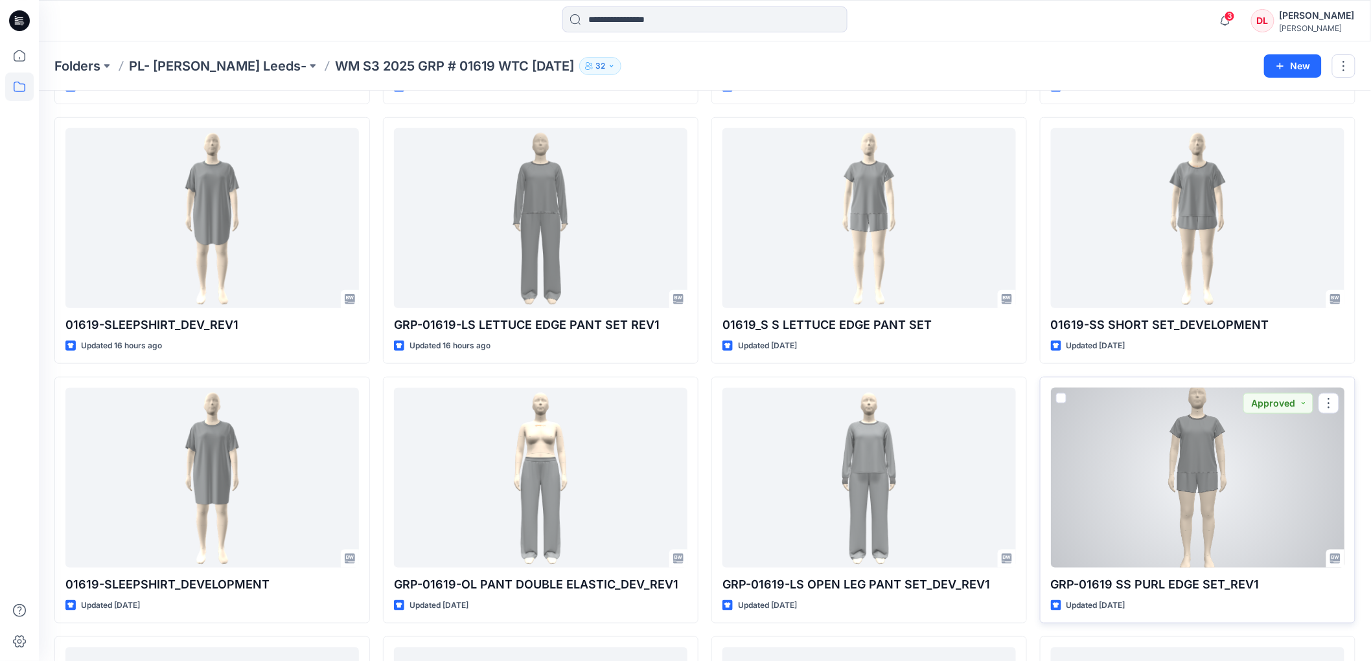
click at [1193, 452] on div at bounding box center [1197, 478] width 293 height 180
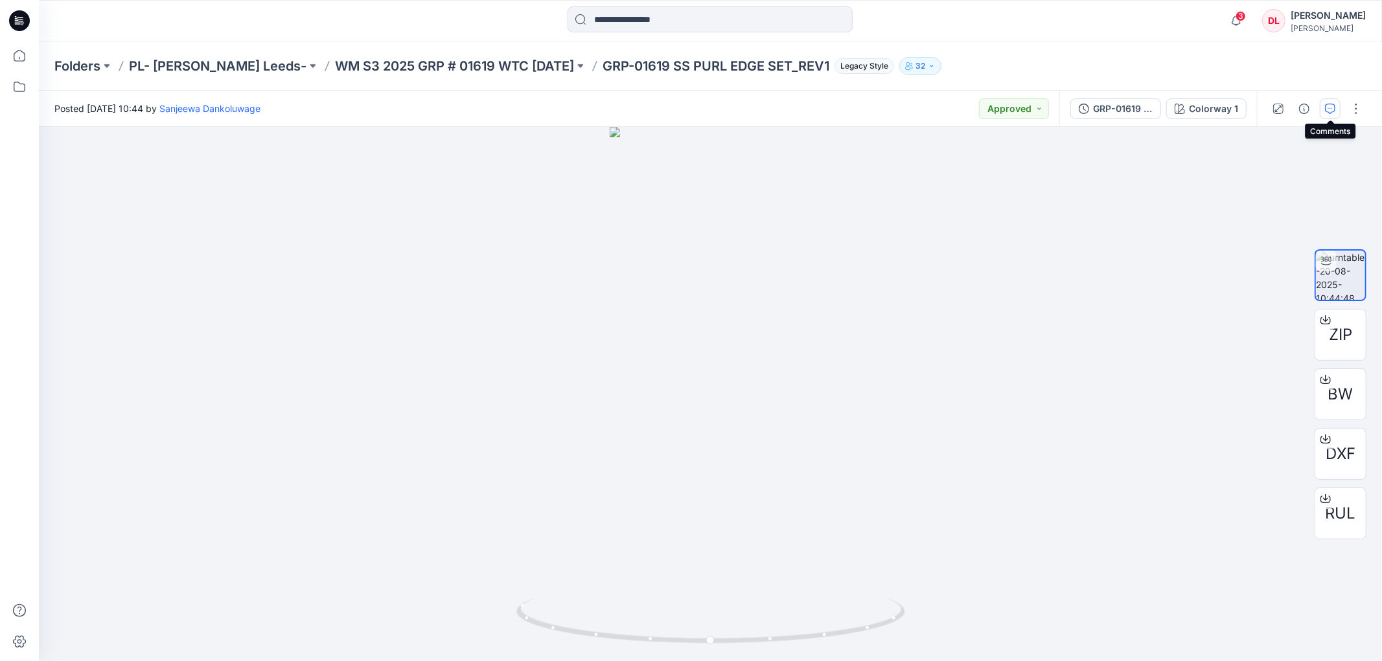
click at [1330, 100] on button "button" at bounding box center [1329, 108] width 21 height 21
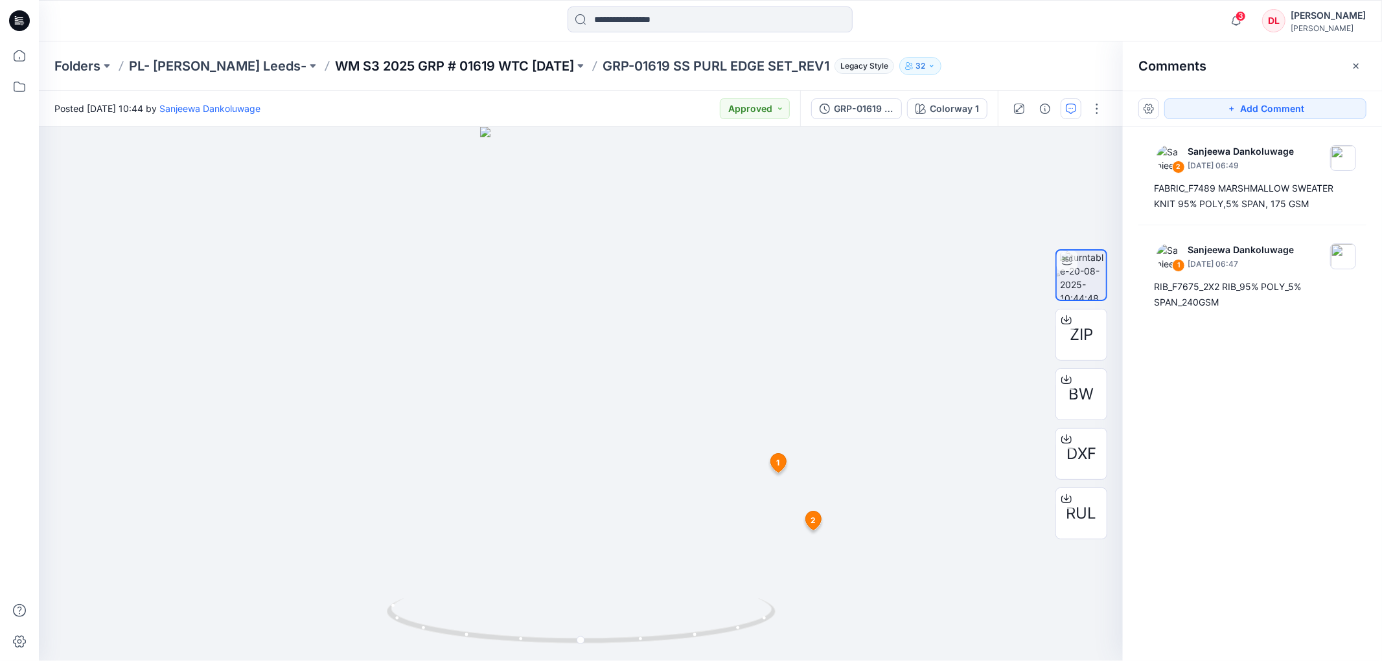
click at [371, 57] on p "WM S3 2025 GRP # 01619 WTC [DATE]" at bounding box center [454, 66] width 239 height 18
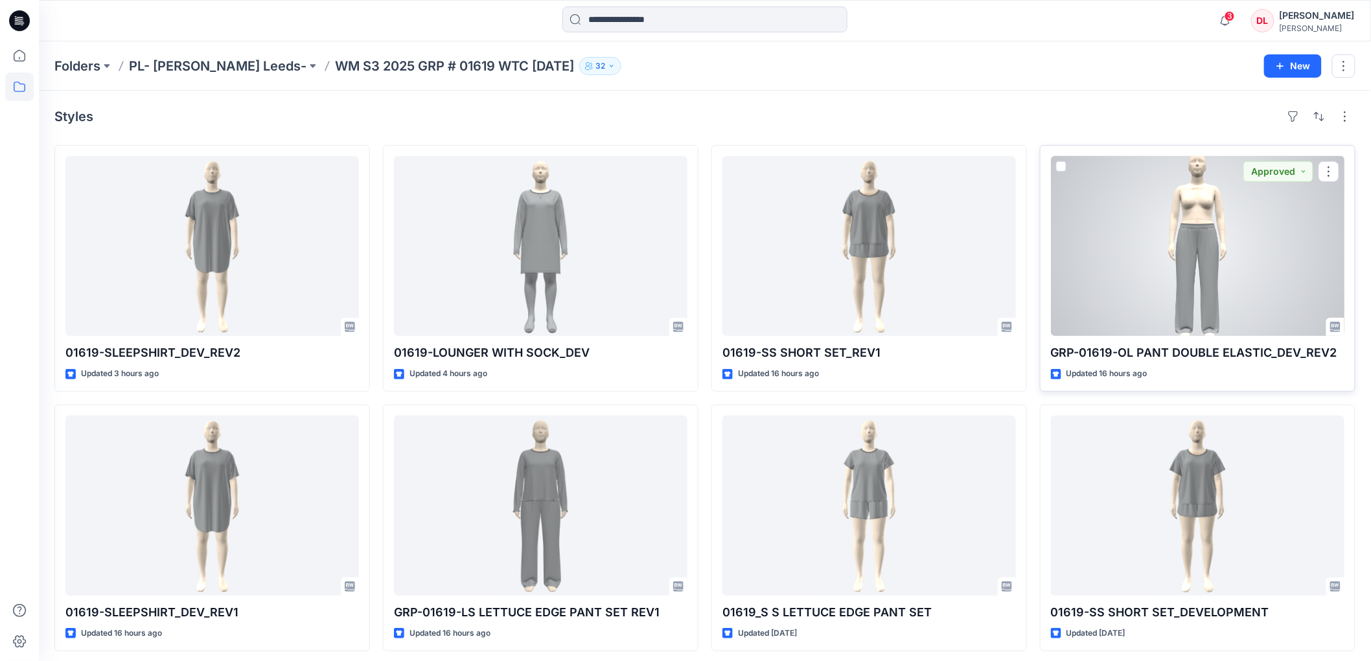
click at [1189, 245] on div at bounding box center [1197, 246] width 293 height 180
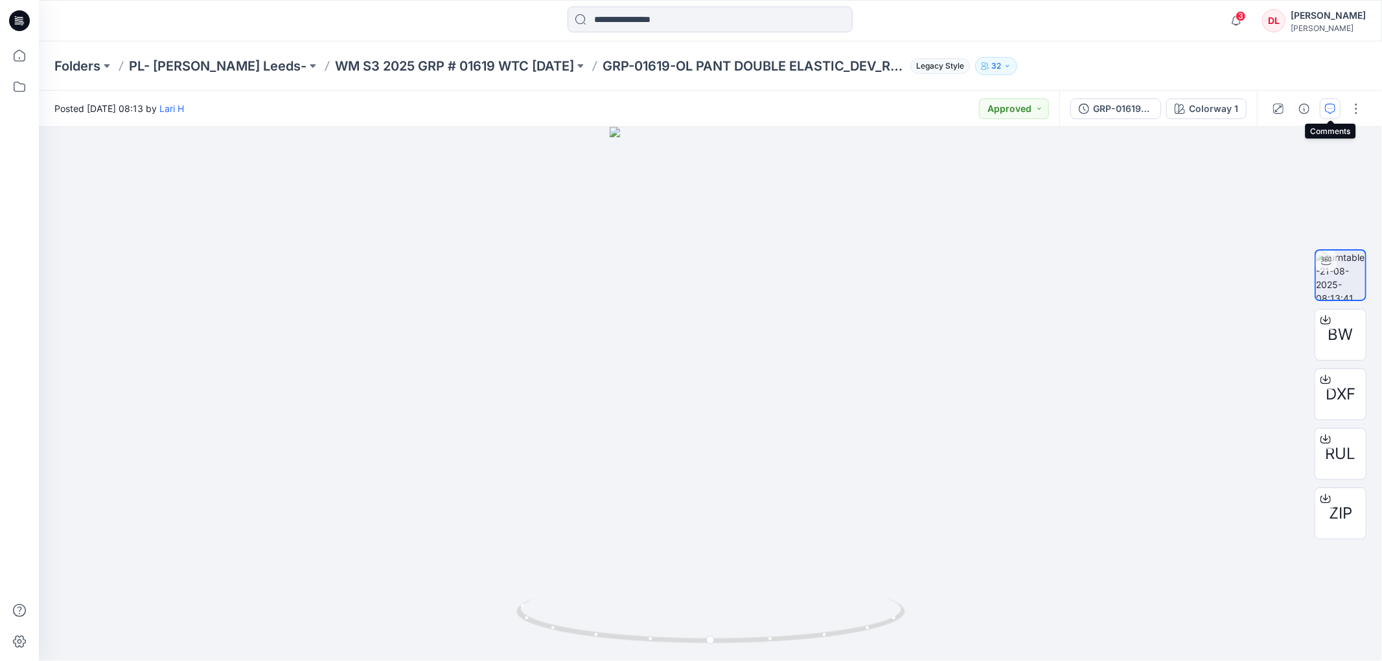
click at [1331, 111] on icon "button" at bounding box center [1330, 109] width 10 height 10
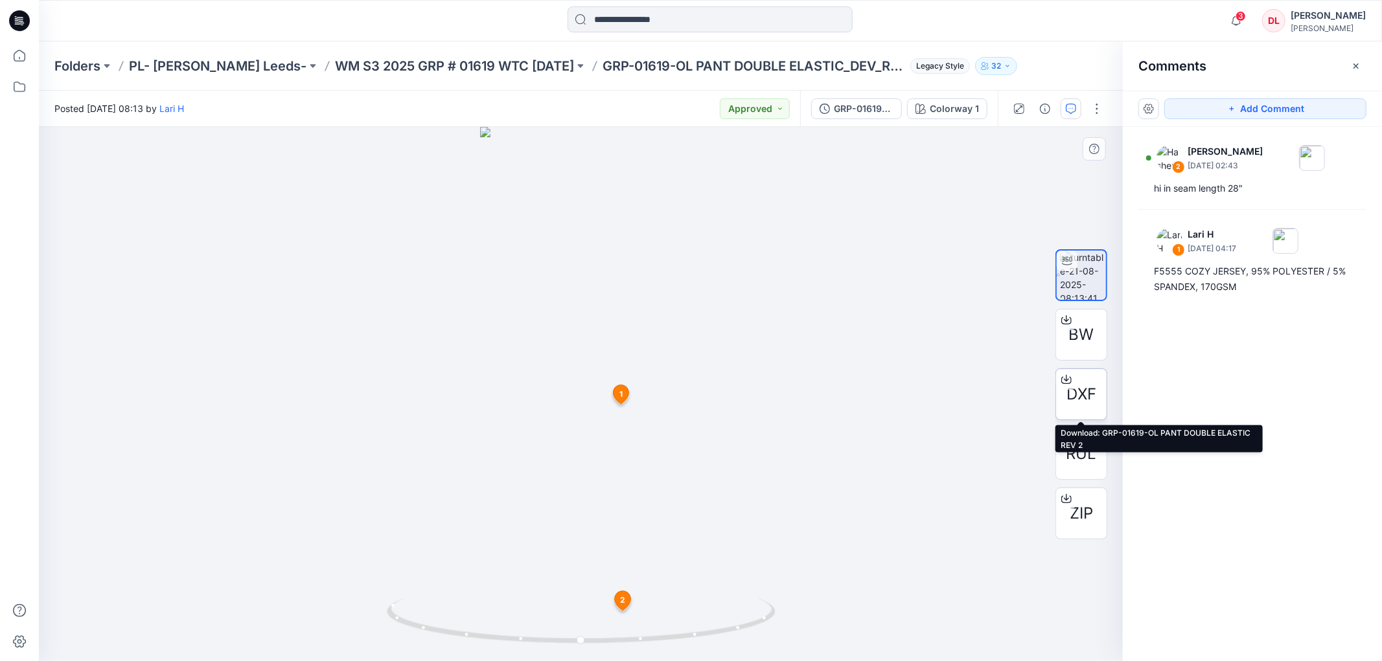
click at [1080, 386] on span "DXF" at bounding box center [1081, 394] width 30 height 23
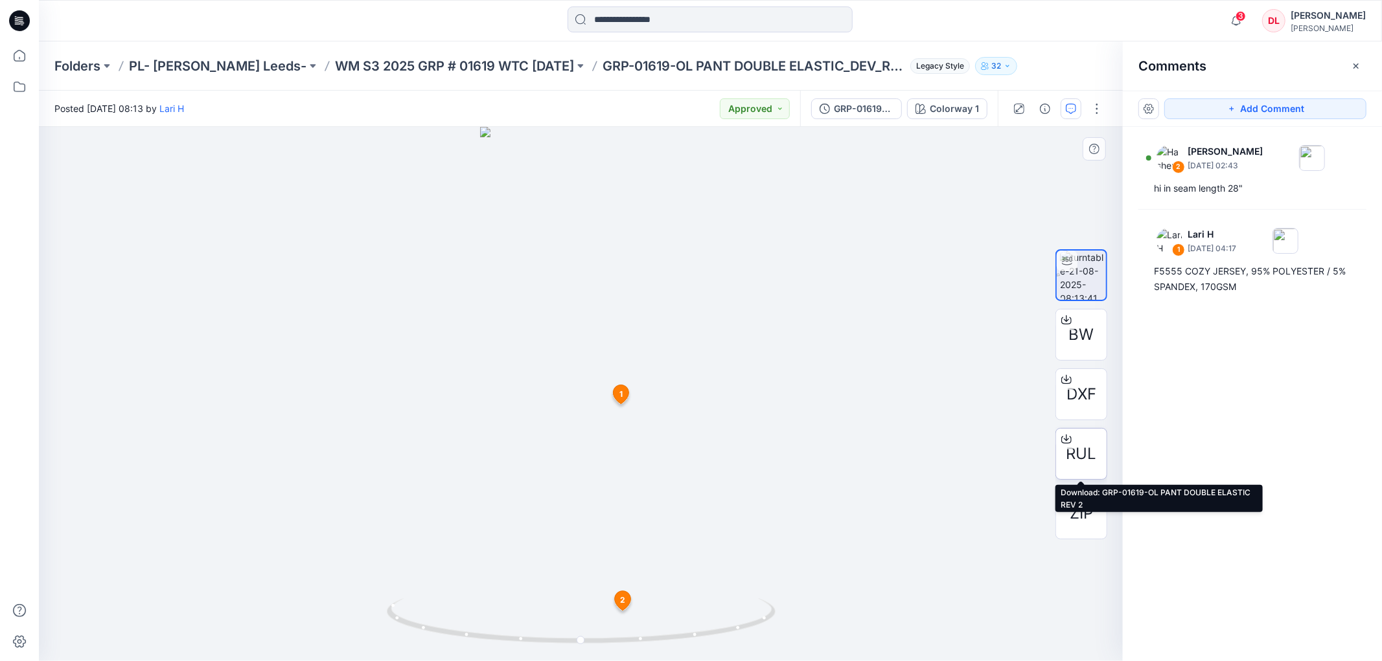
click at [1065, 458] on div "RUL" at bounding box center [1081, 454] width 52 height 52
click at [365, 63] on p "WM S3 2025 GRP # 01619 WTC [DATE]" at bounding box center [454, 66] width 239 height 18
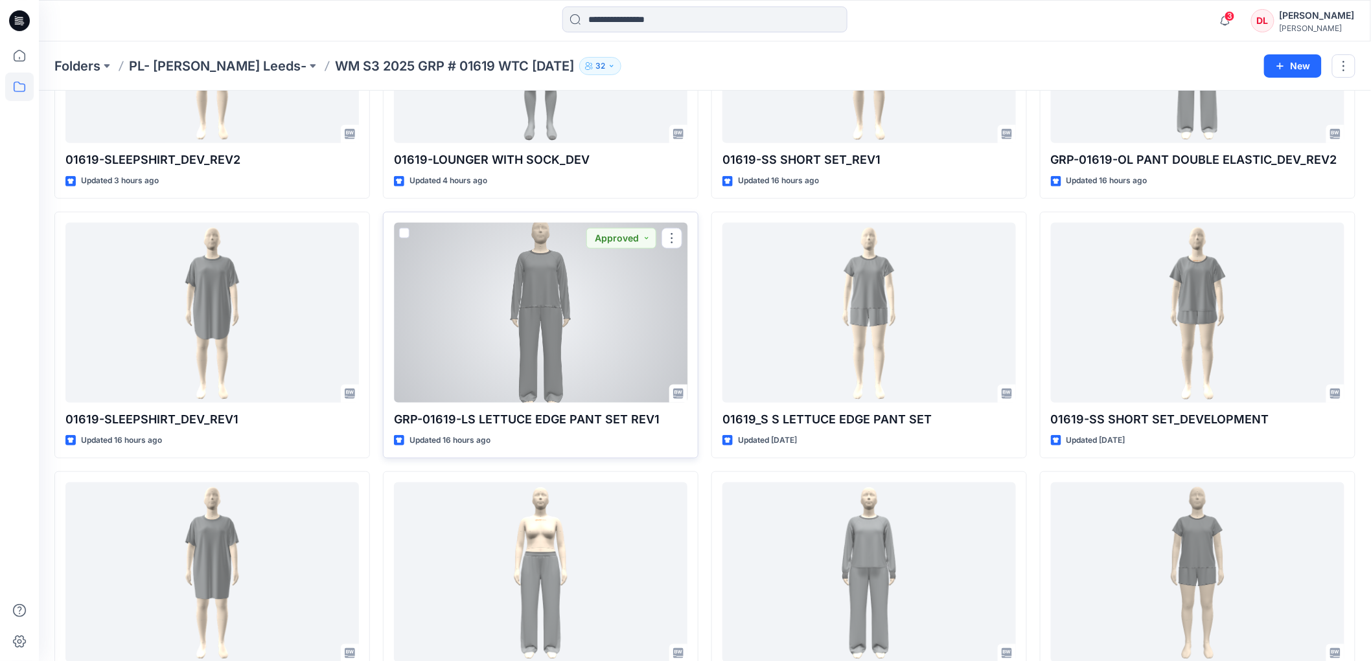
scroll to position [216, 0]
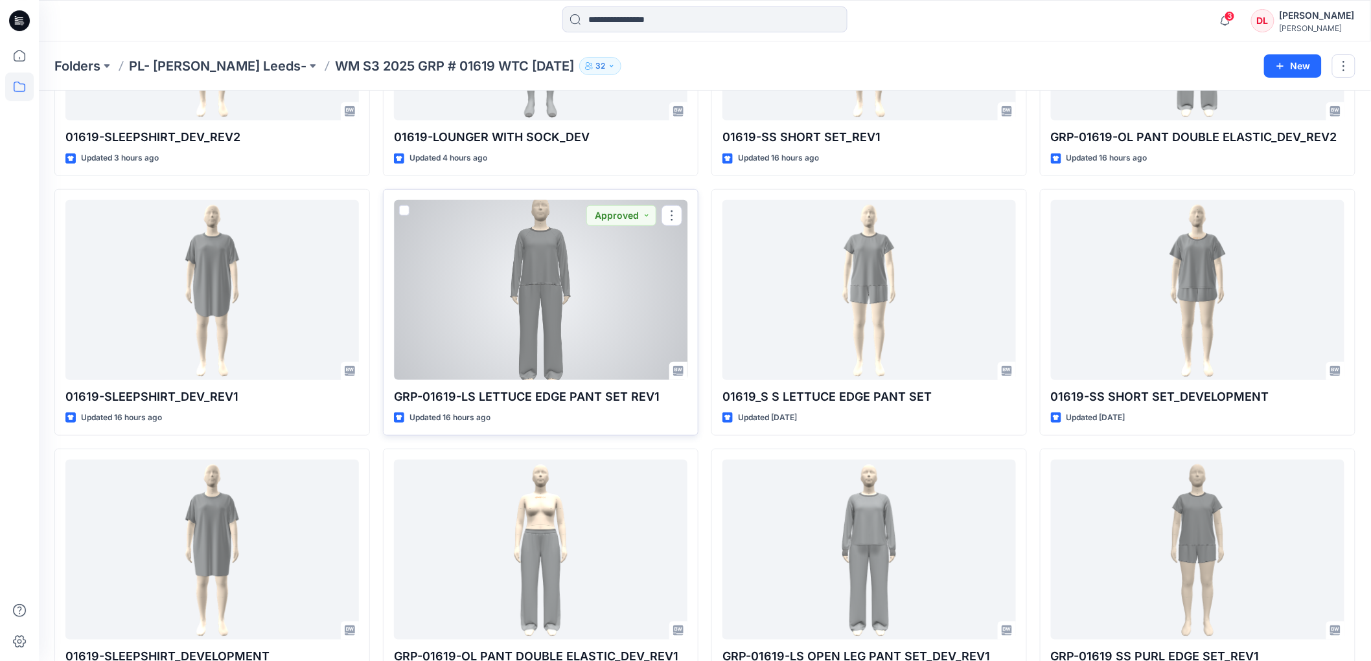
click at [536, 290] on div at bounding box center [540, 290] width 293 height 180
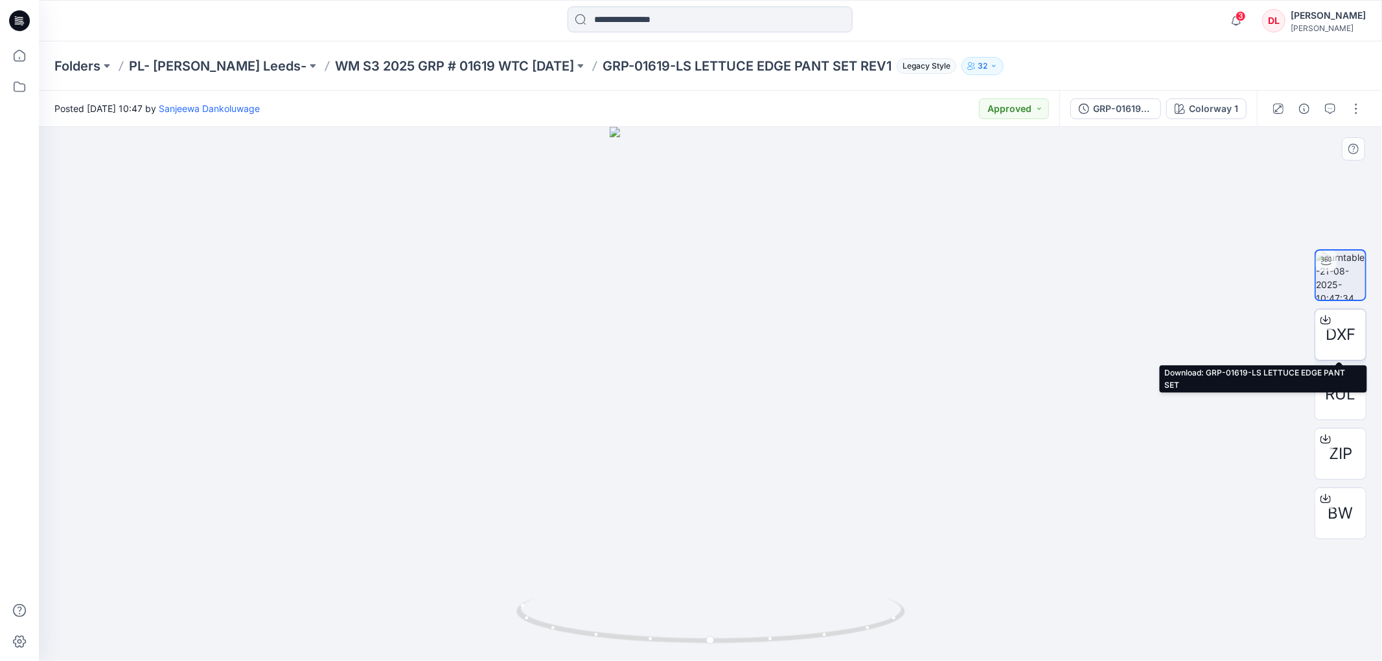
click at [1348, 337] on span "DXF" at bounding box center [1340, 334] width 30 height 23
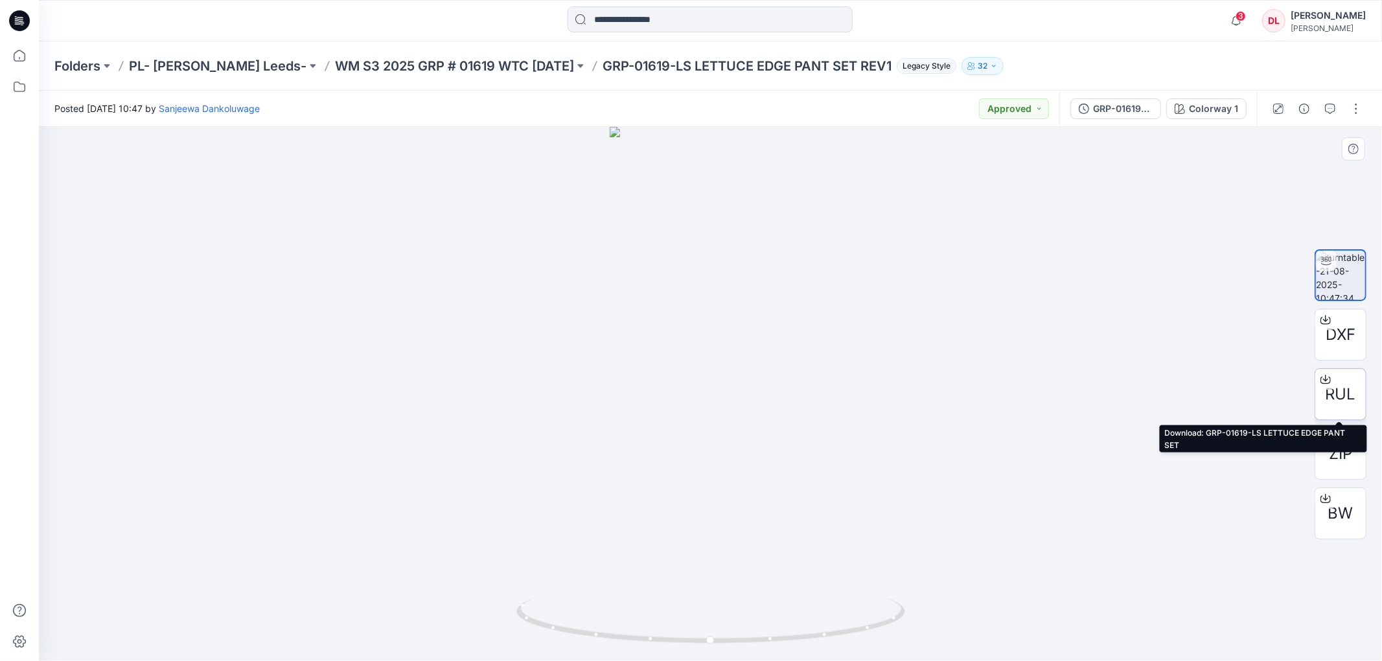
click at [1339, 392] on span "RUL" at bounding box center [1340, 394] width 30 height 23
click at [1248, 15] on icon "button" at bounding box center [1235, 21] width 25 height 26
click at [400, 63] on p "WM S3 2025 GRP # 01619 WTC [DATE]" at bounding box center [454, 66] width 239 height 18
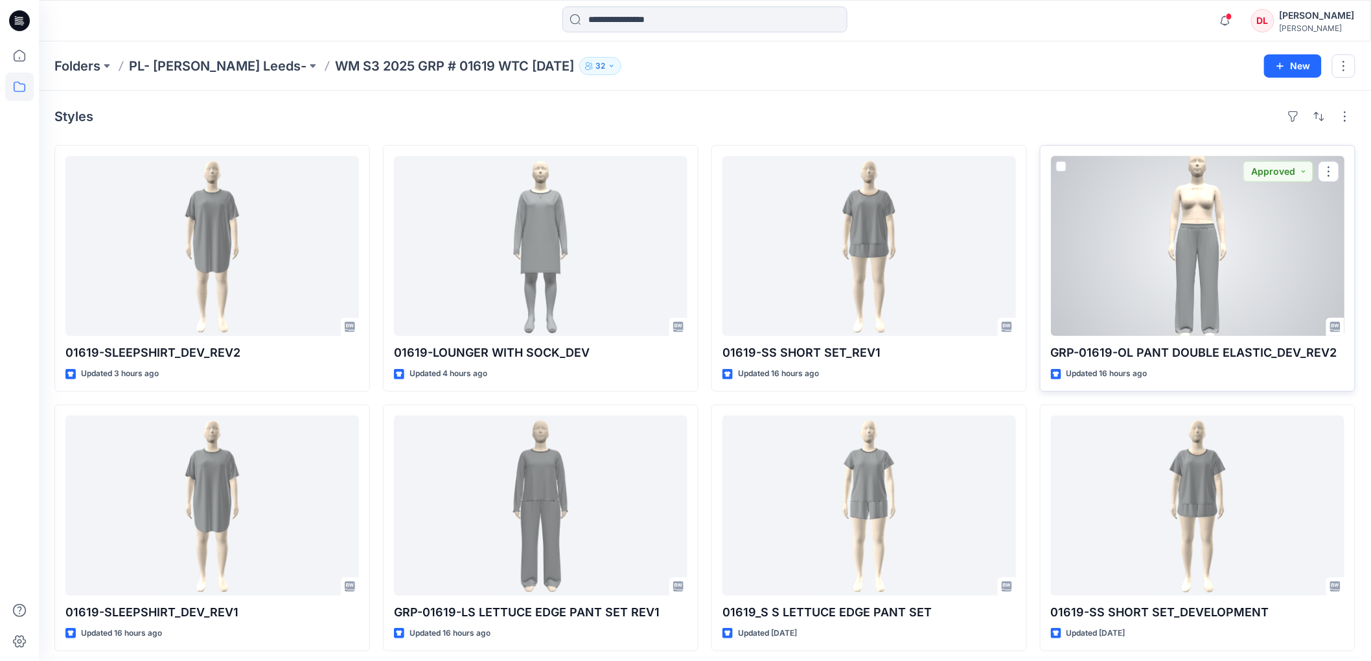
click at [1227, 268] on div at bounding box center [1197, 246] width 293 height 180
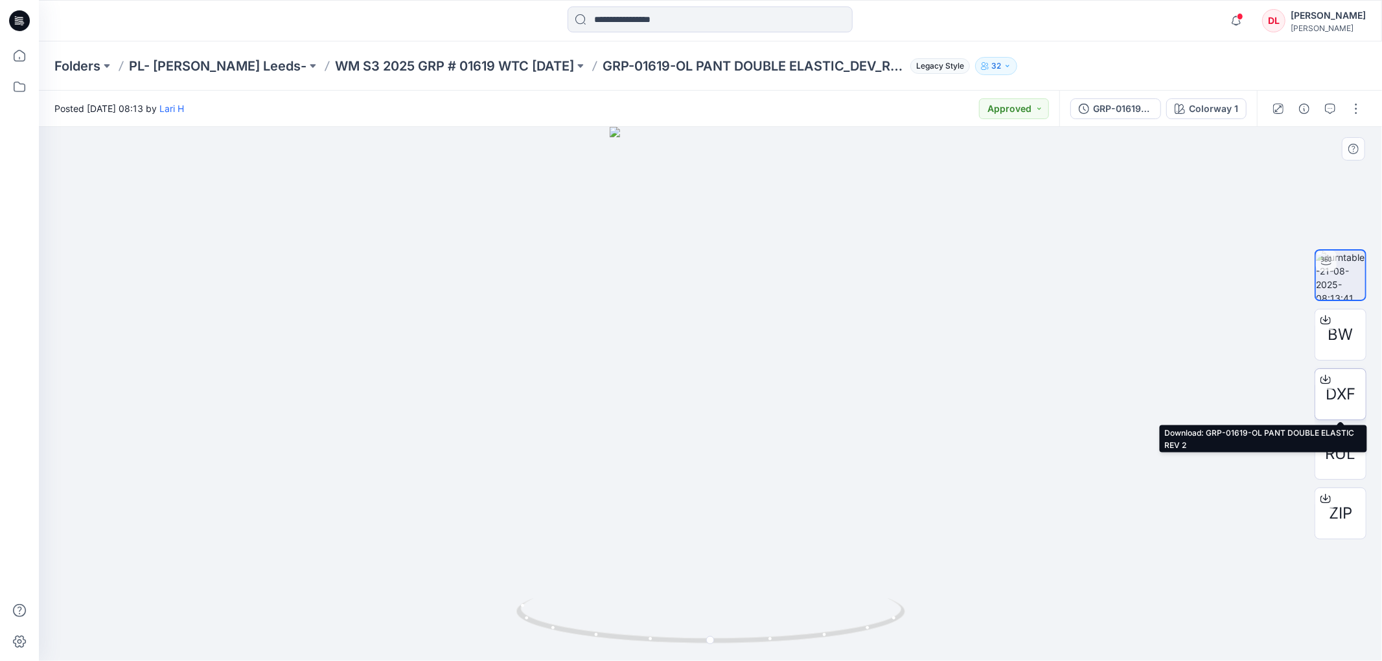
click at [1345, 390] on span "DXF" at bounding box center [1340, 394] width 30 height 23
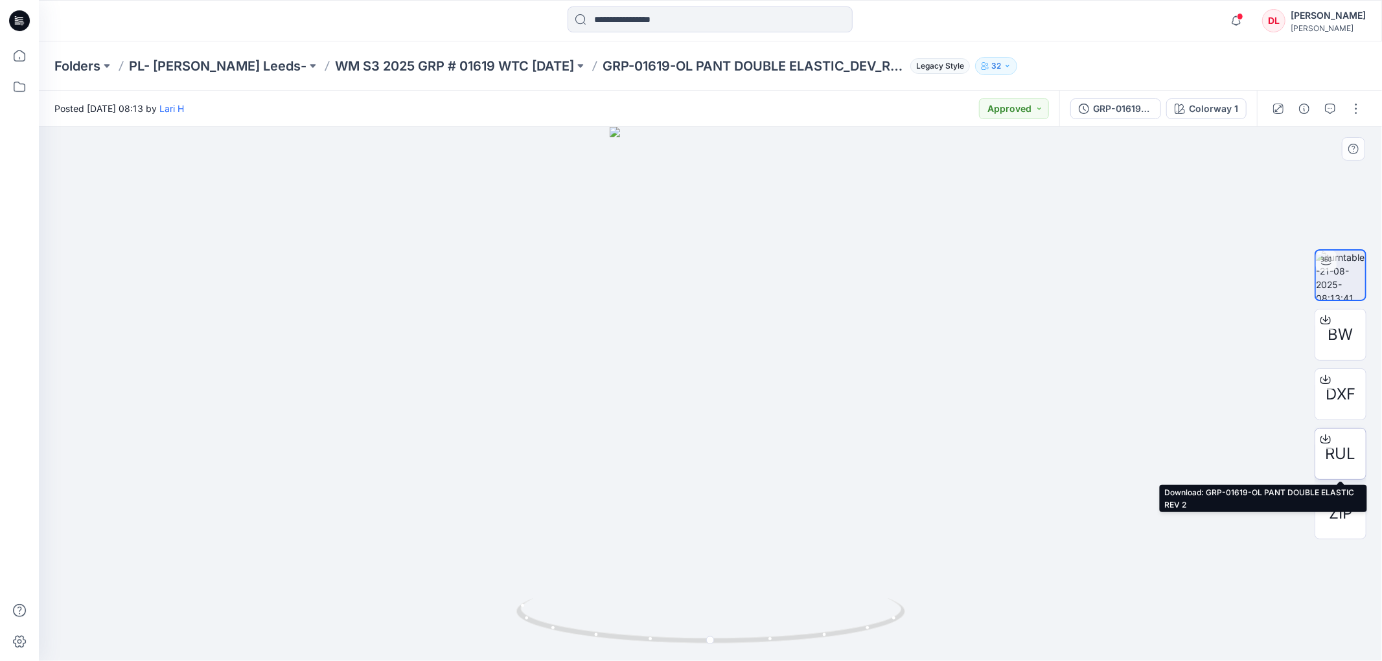
click at [1336, 455] on span "RUL" at bounding box center [1340, 453] width 30 height 23
click at [416, 69] on p "WM S3 2025 GRP # 01619 WTC [DATE]" at bounding box center [454, 66] width 239 height 18
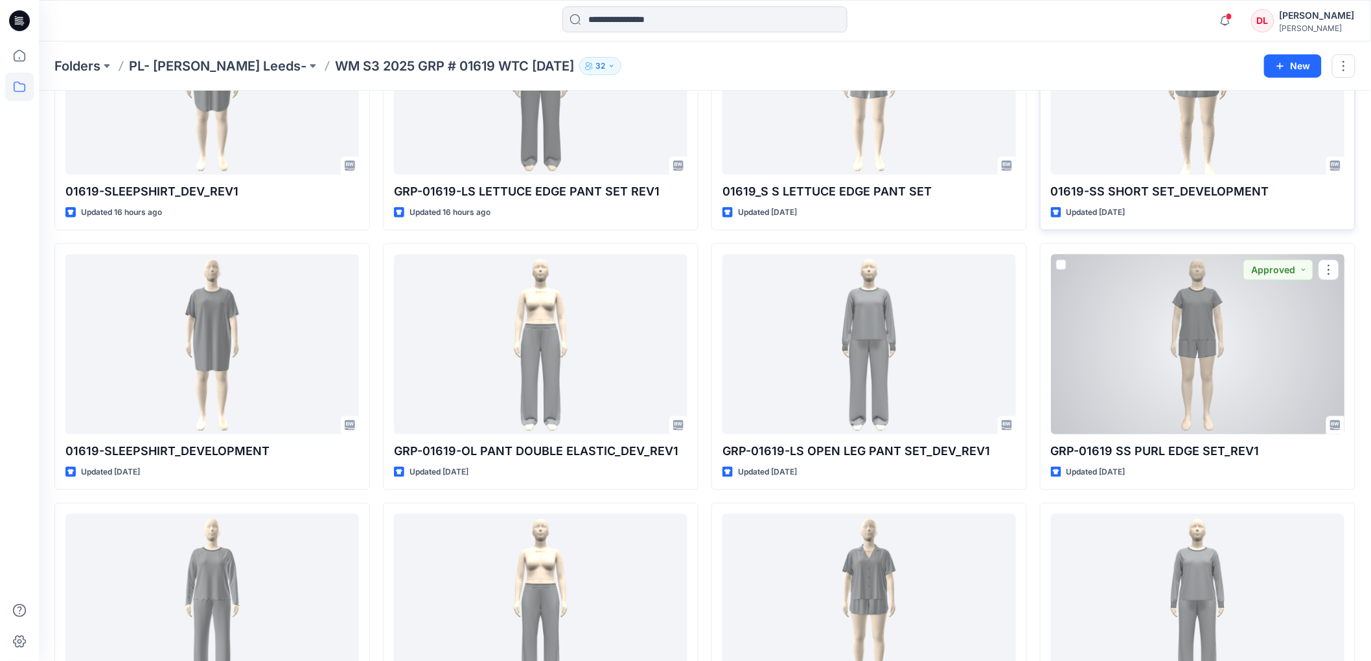
scroll to position [431, 0]
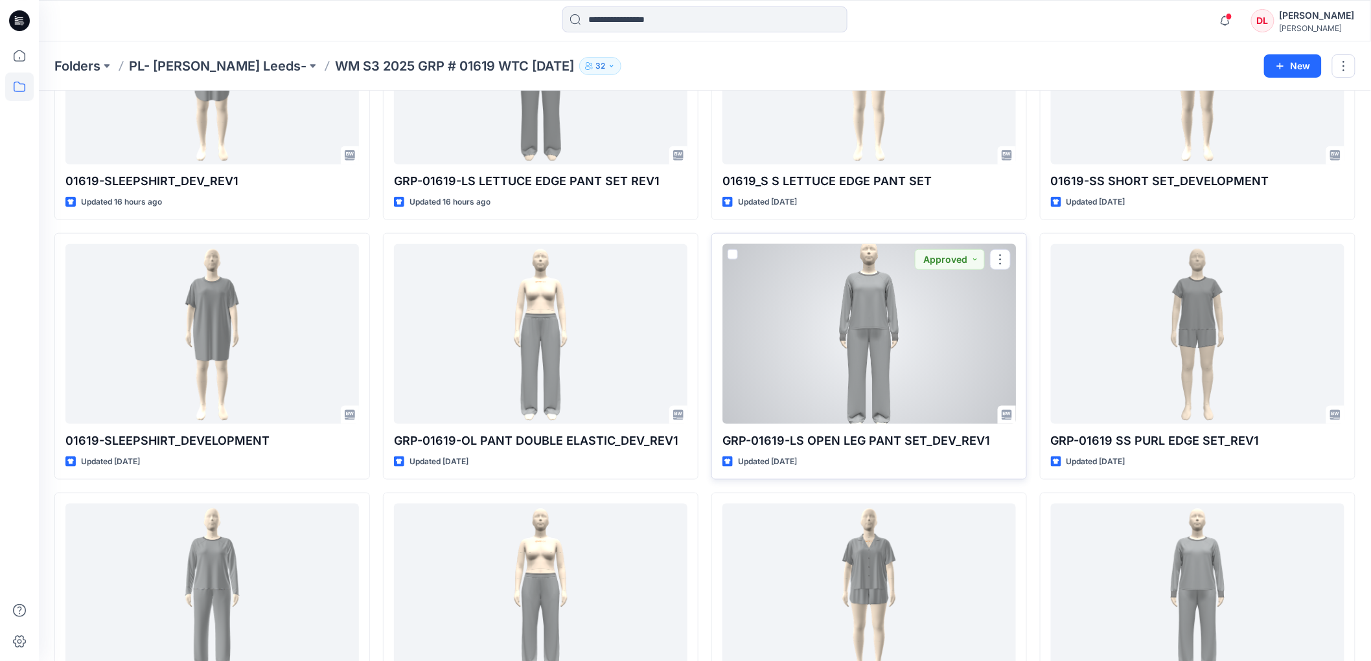
click at [863, 332] on div at bounding box center [868, 334] width 293 height 180
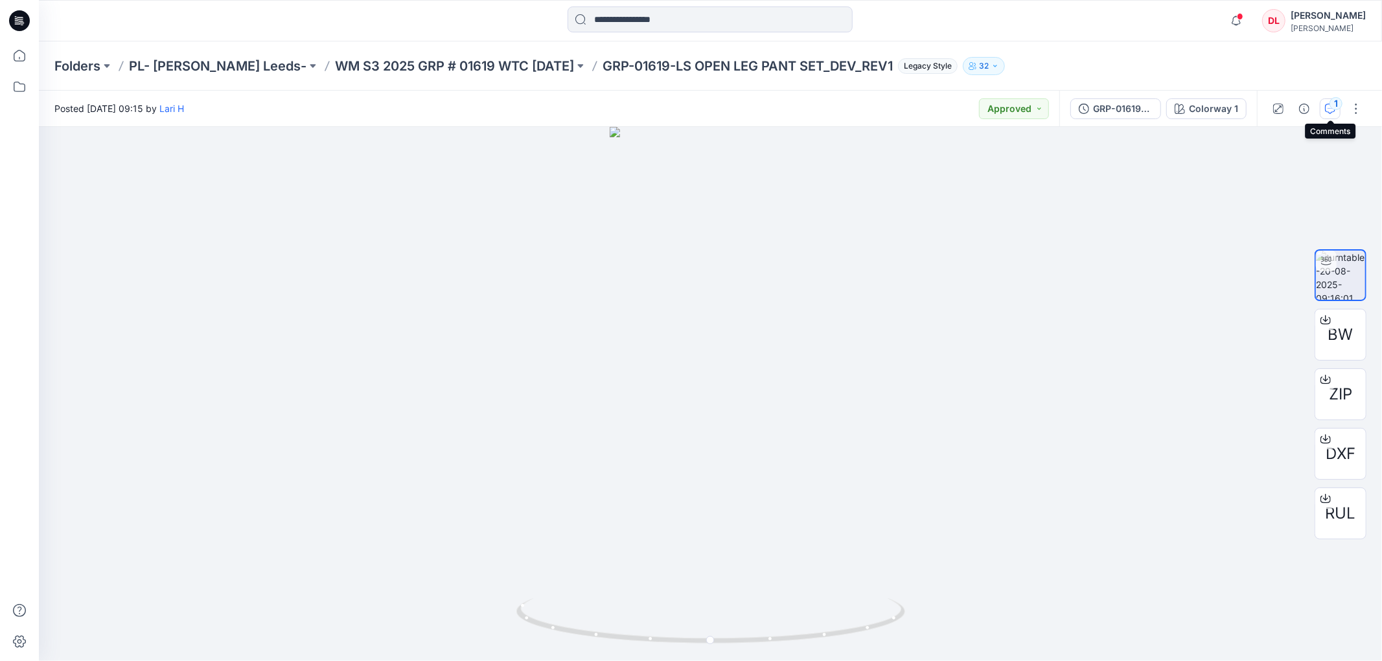
click at [1328, 110] on icon "button" at bounding box center [1330, 109] width 10 height 10
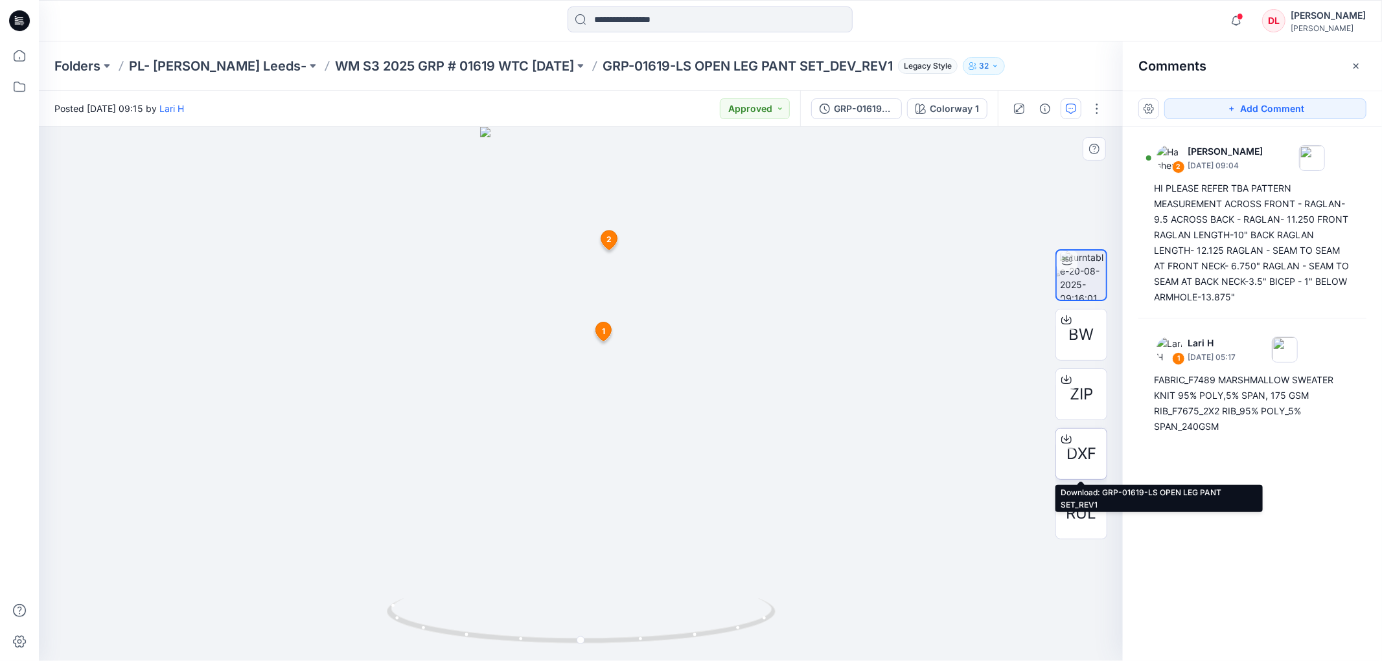
click at [1070, 459] on span "DXF" at bounding box center [1081, 453] width 30 height 23
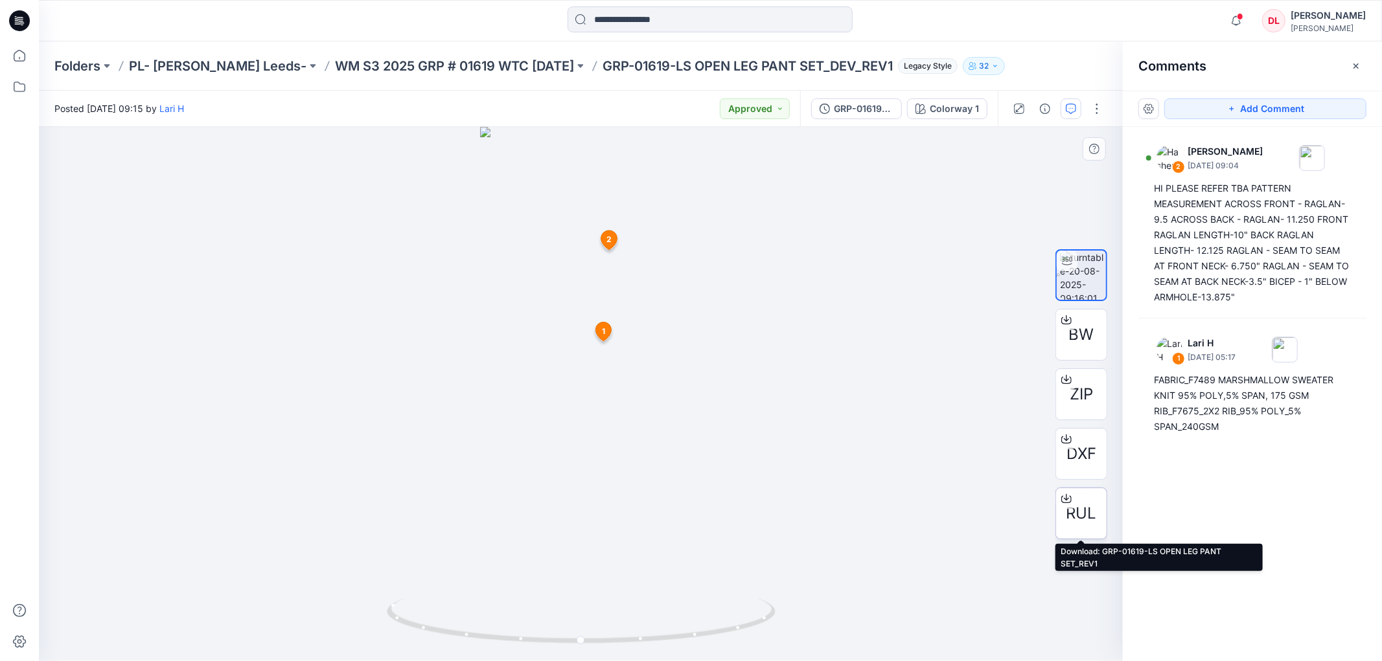
click at [1076, 519] on span "RUL" at bounding box center [1081, 513] width 30 height 23
click at [350, 66] on p "WM S3 2025 GRP # 01619 WTC [DATE]" at bounding box center [454, 66] width 239 height 18
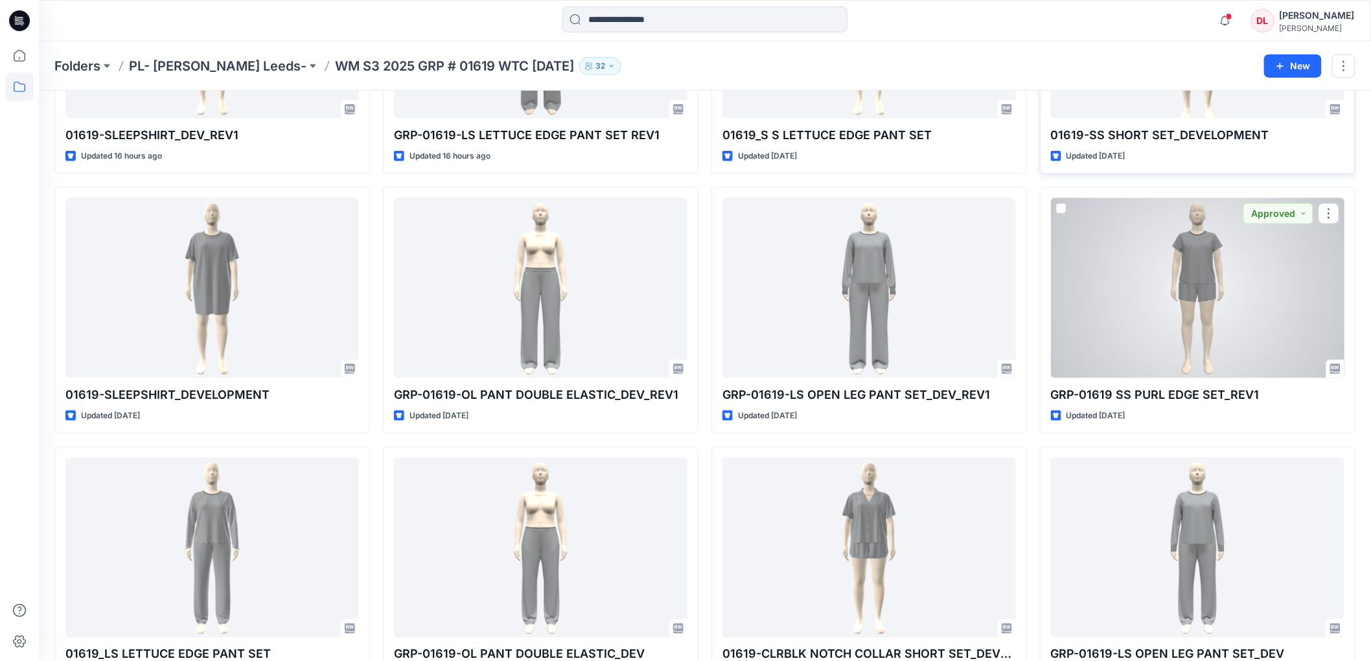
scroll to position [503, 0]
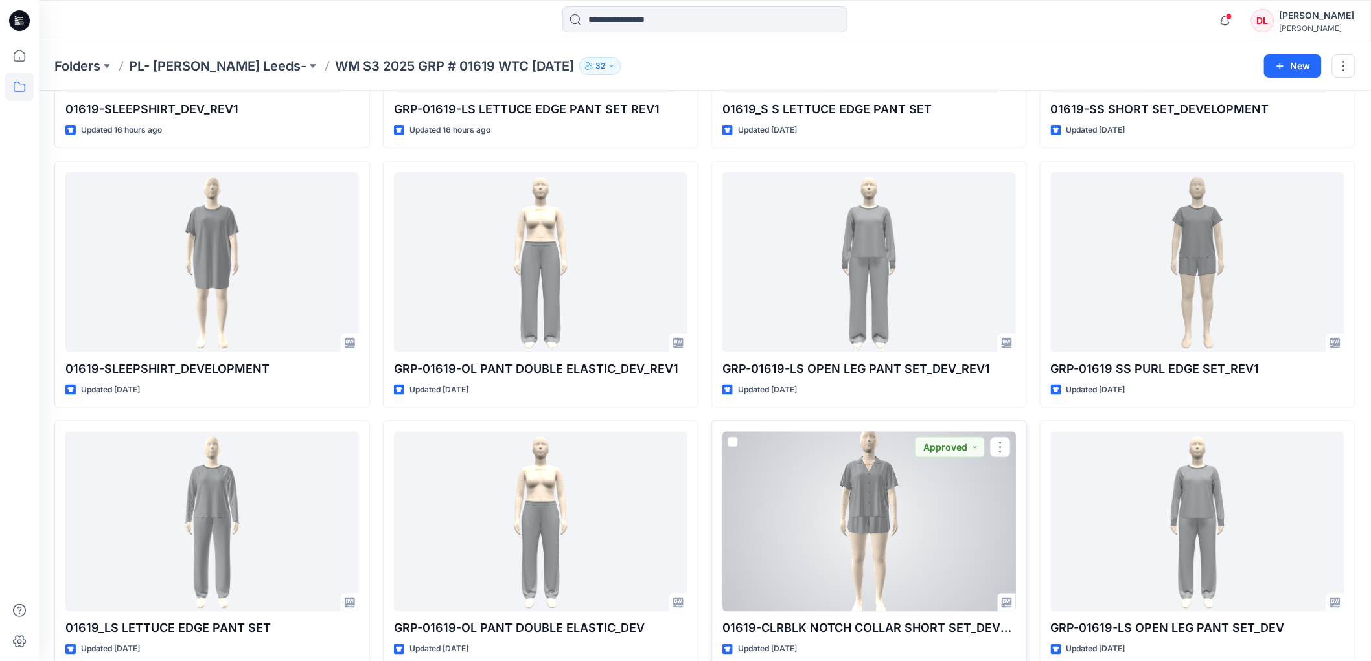
click at [862, 513] on div at bounding box center [868, 522] width 293 height 180
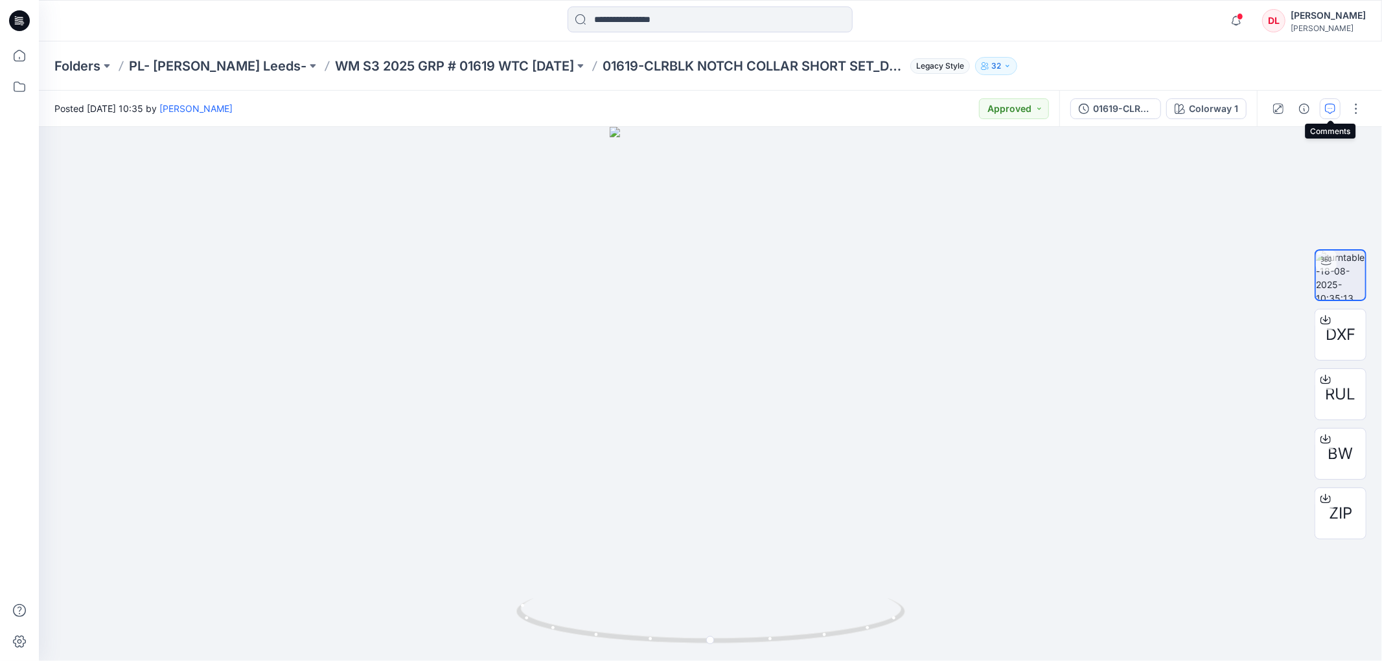
click at [1330, 113] on icon "button" at bounding box center [1330, 109] width 10 height 10
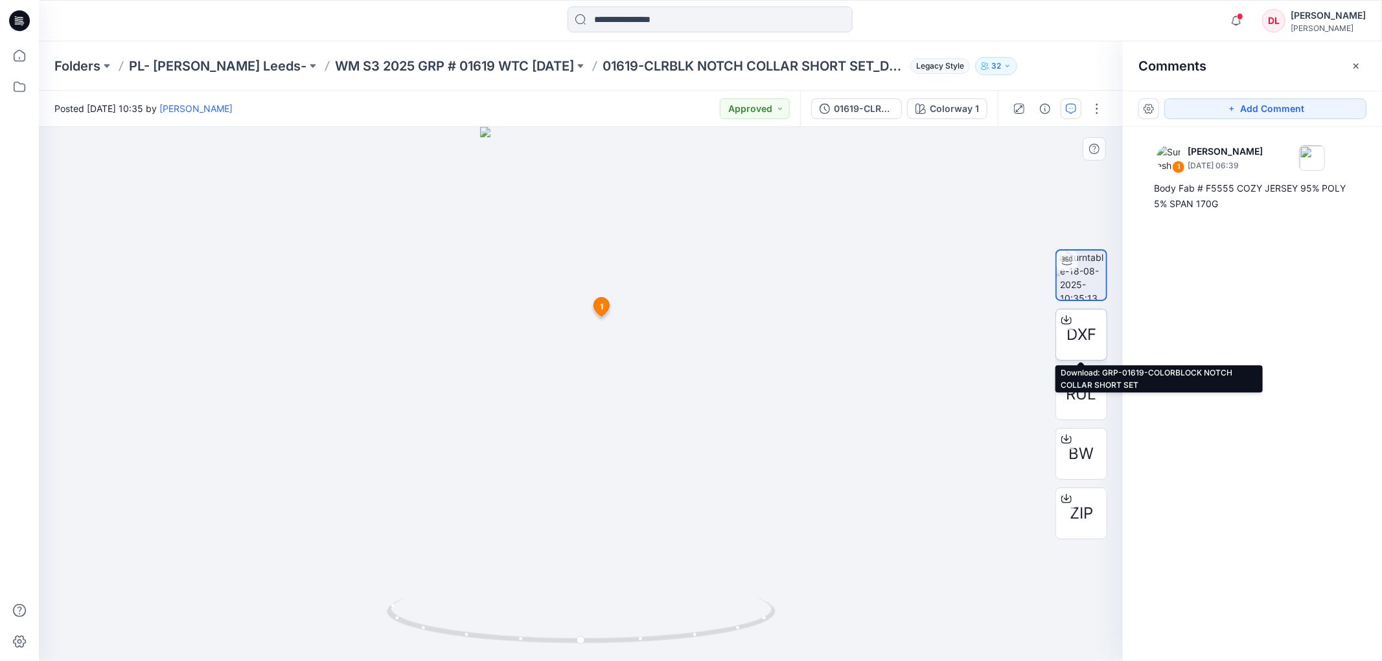
click at [1075, 328] on span "DXF" at bounding box center [1081, 334] width 30 height 23
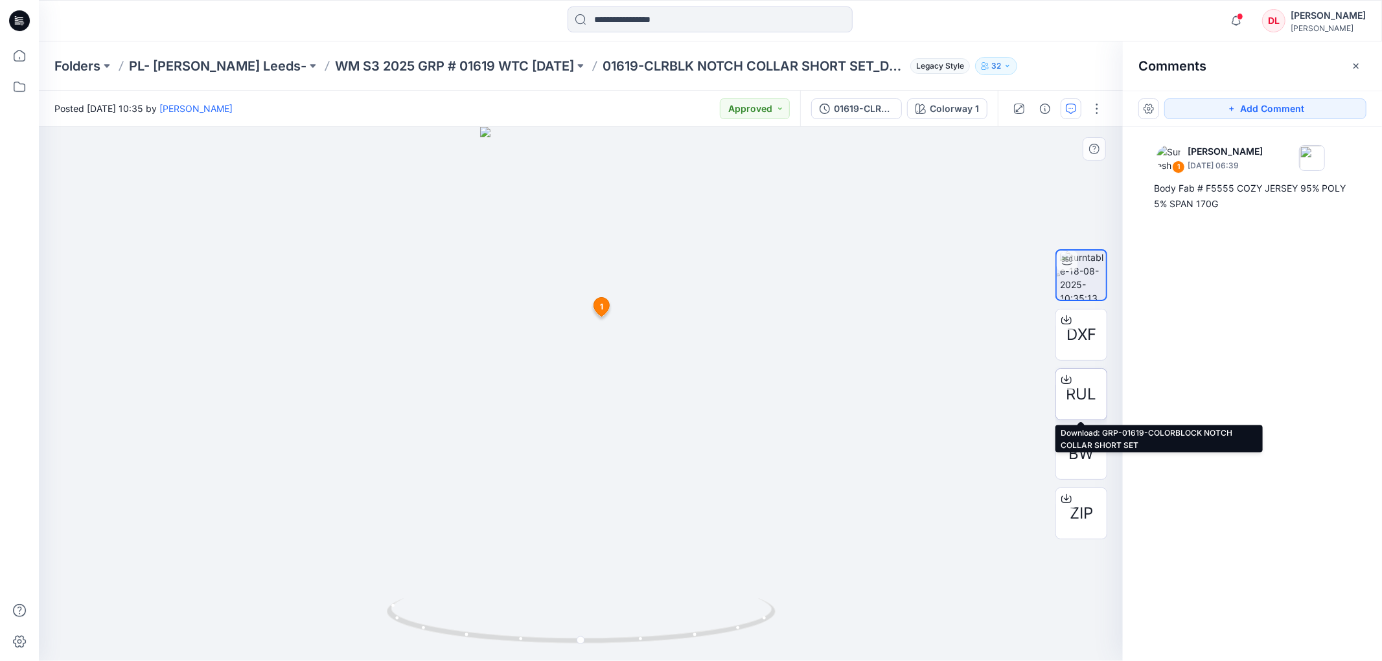
click at [1080, 389] on span "RUL" at bounding box center [1081, 394] width 30 height 23
click at [441, 60] on p "WM S3 2025 GRP # 01619 WTC [DATE]" at bounding box center [454, 66] width 239 height 18
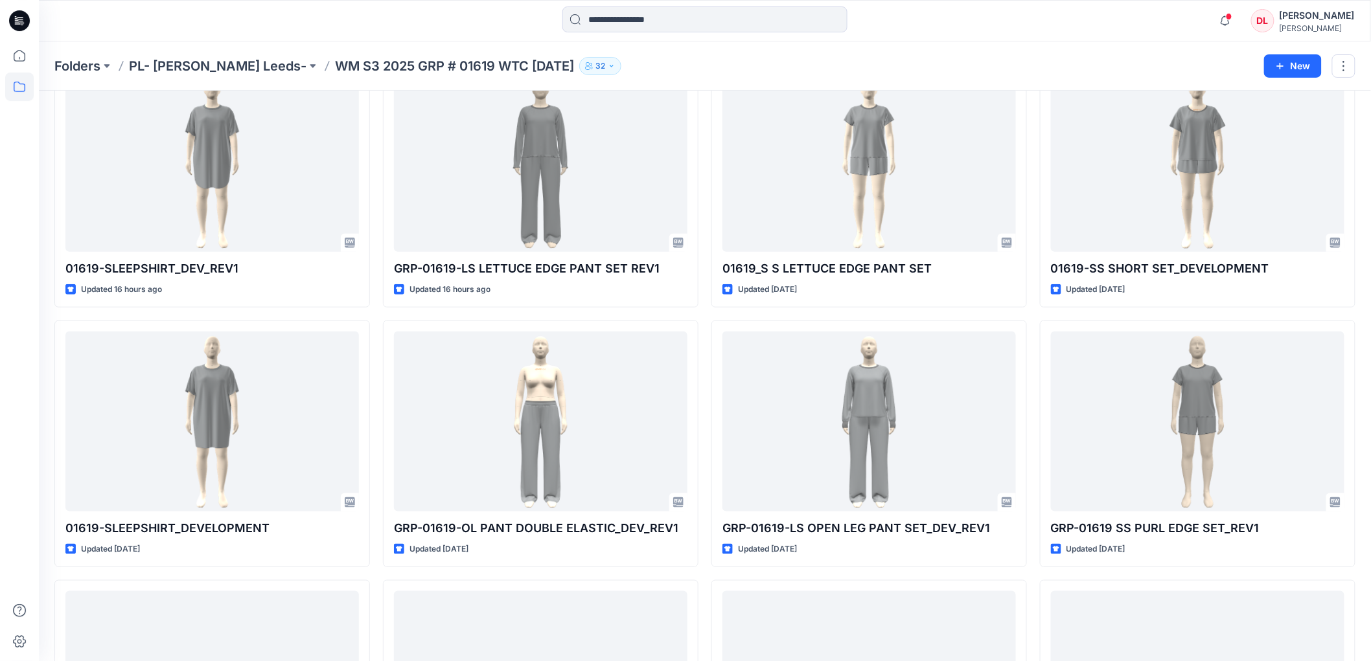
scroll to position [358, 0]
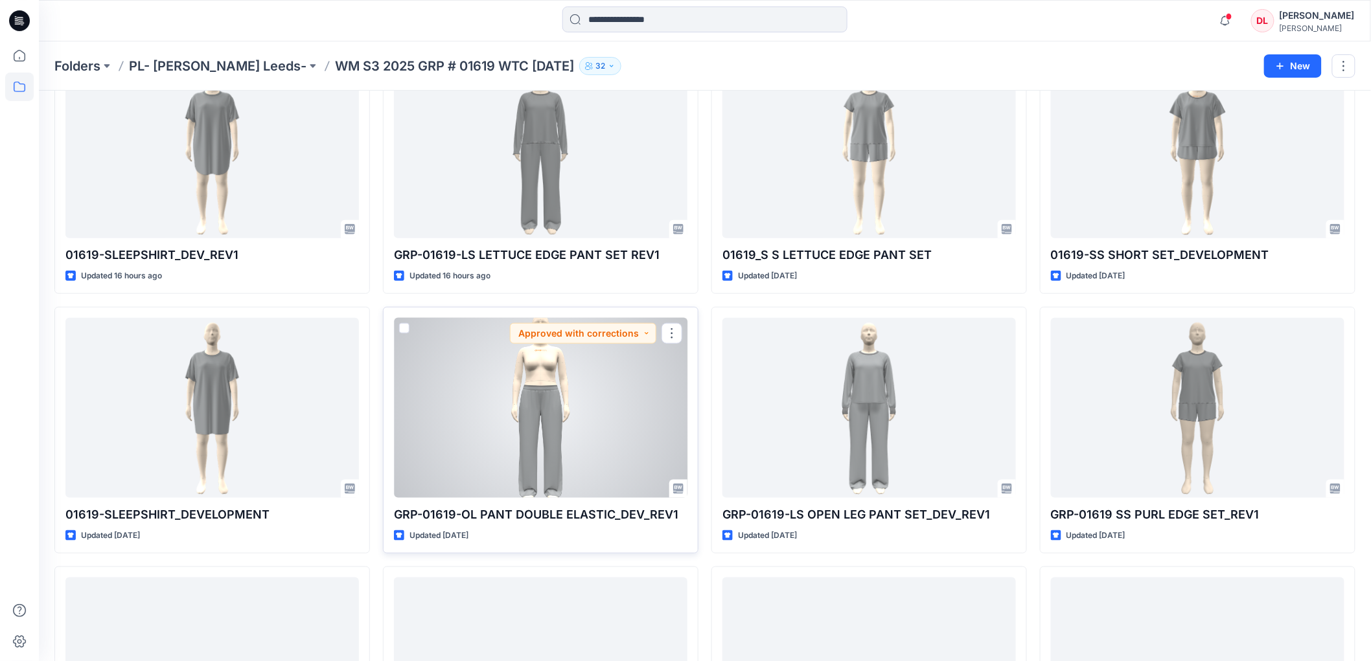
click at [547, 415] on div at bounding box center [540, 408] width 293 height 180
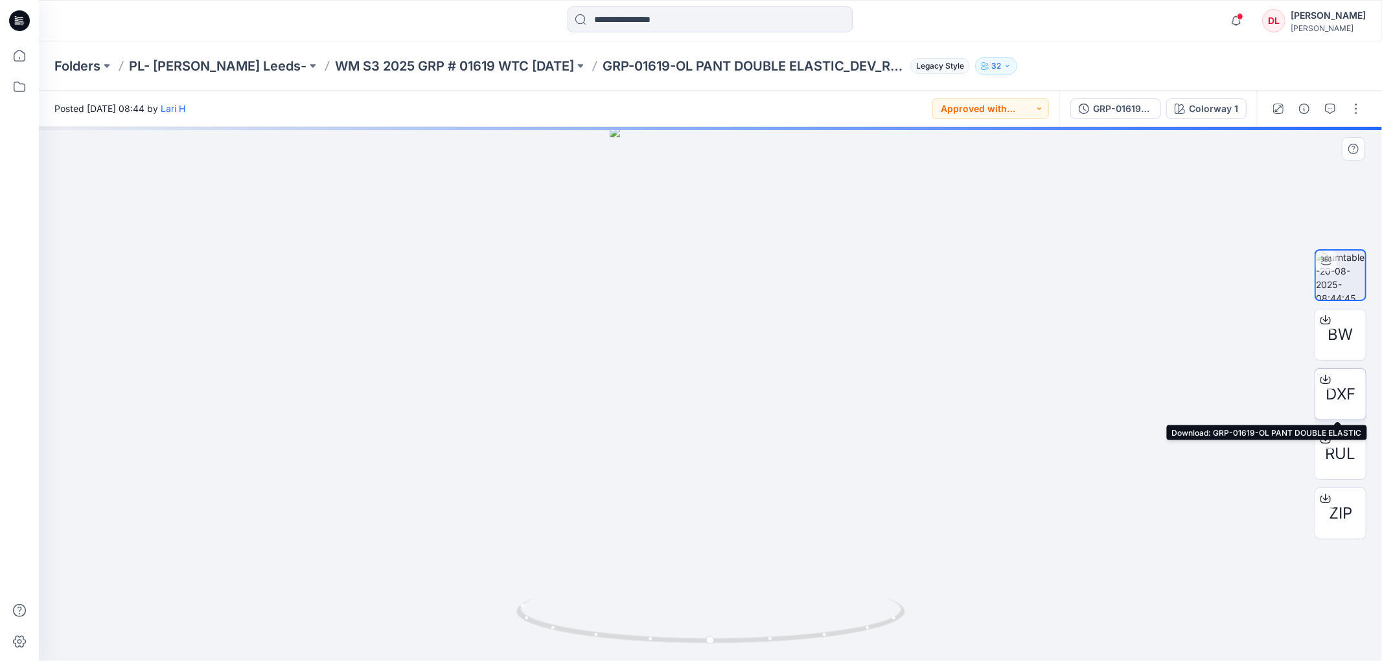
click at [1343, 396] on span "DXF" at bounding box center [1340, 394] width 30 height 23
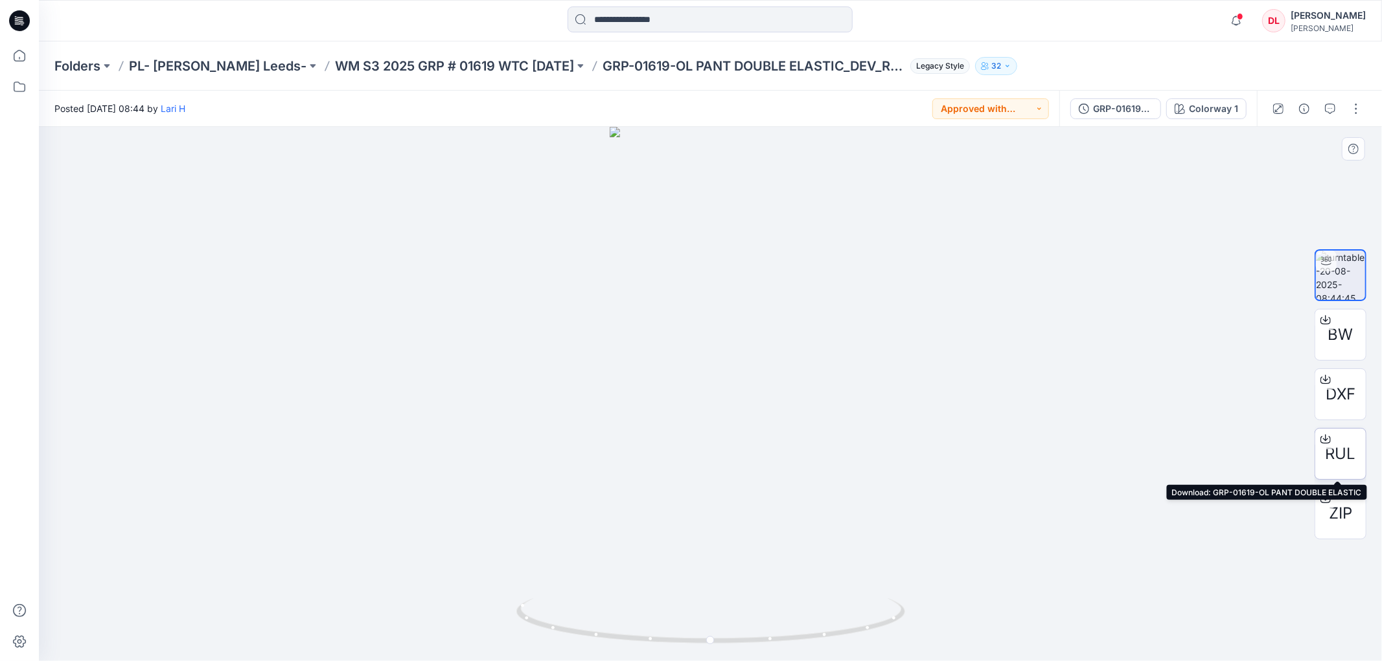
click at [1337, 445] on span "RUL" at bounding box center [1340, 453] width 30 height 23
click at [1330, 109] on icon "button" at bounding box center [1330, 109] width 10 height 10
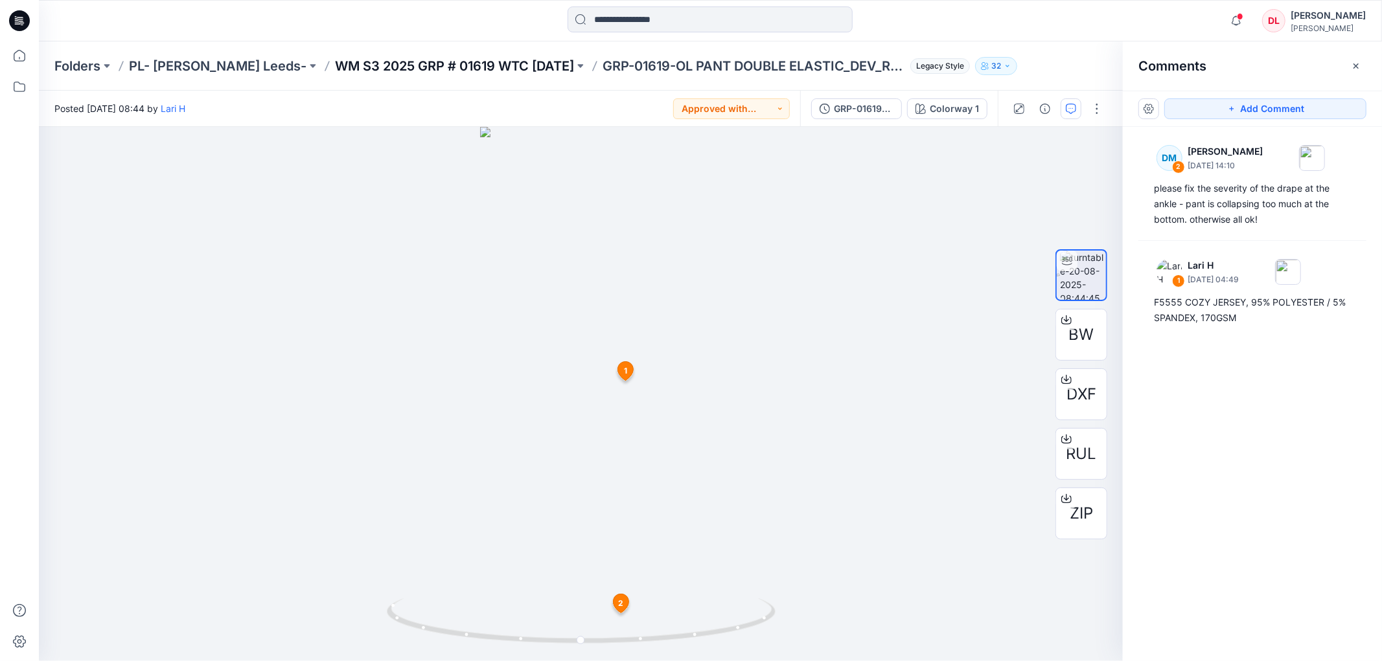
click at [448, 68] on p "WM S3 2025 GRP # 01619 WTC [DATE]" at bounding box center [454, 66] width 239 height 18
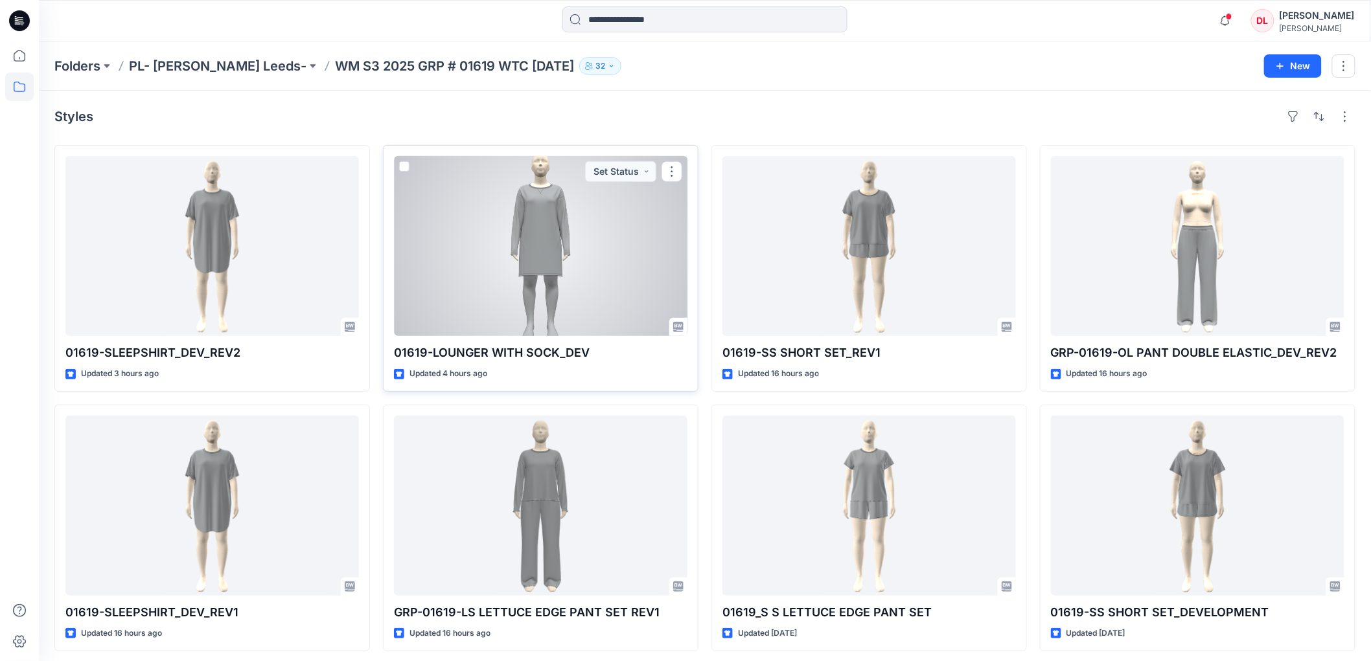
click at [547, 259] on div at bounding box center [540, 246] width 293 height 180
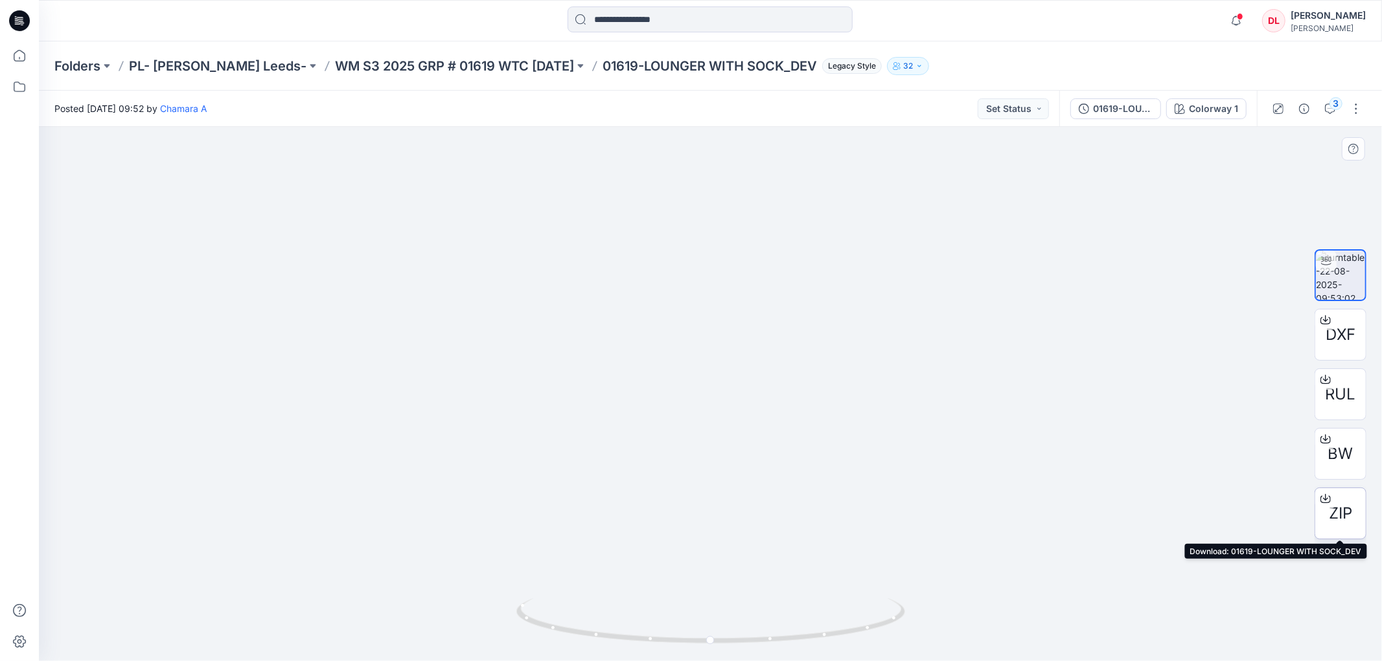
click at [1341, 513] on span "ZIP" at bounding box center [1339, 513] width 23 height 23
drag, startPoint x: 734, startPoint y: 654, endPoint x: 720, endPoint y: 594, distance: 61.9
click at [679, 655] on div at bounding box center [710, 629] width 389 height 65
click at [390, 61] on p "WM S3 2025 GRP # 01619 WTC [DATE]" at bounding box center [454, 66] width 239 height 18
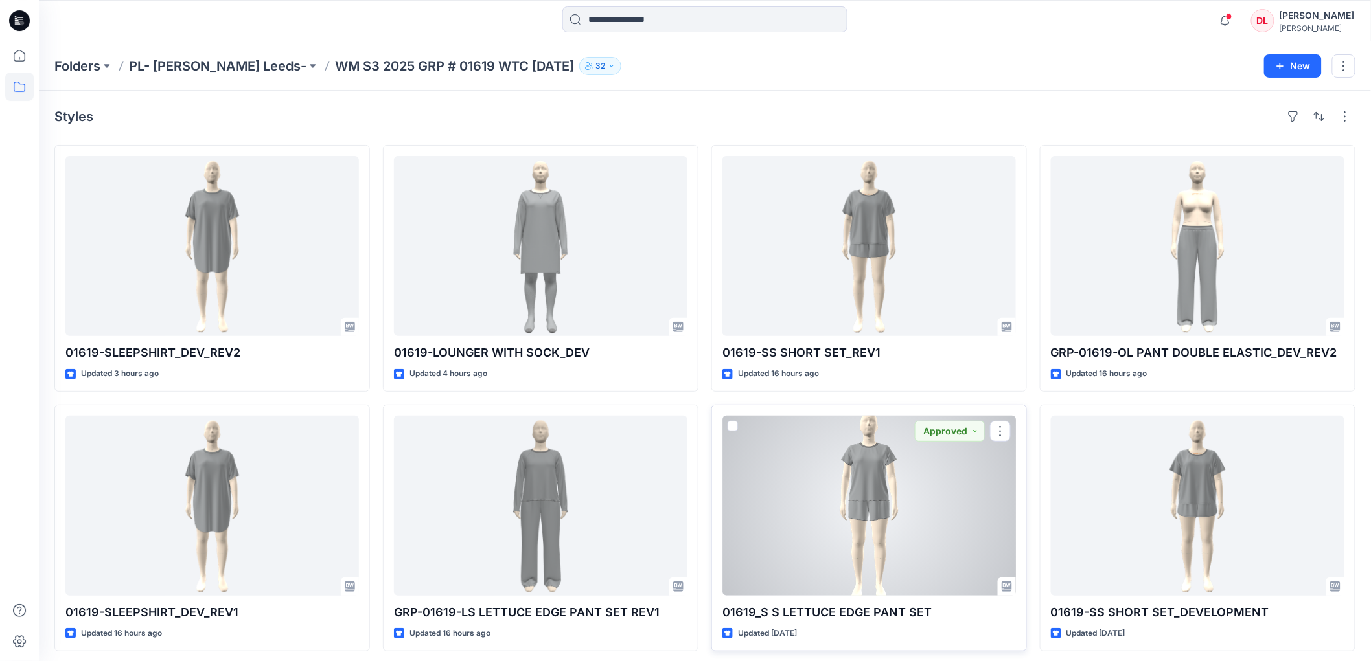
click at [876, 554] on div at bounding box center [868, 506] width 293 height 180
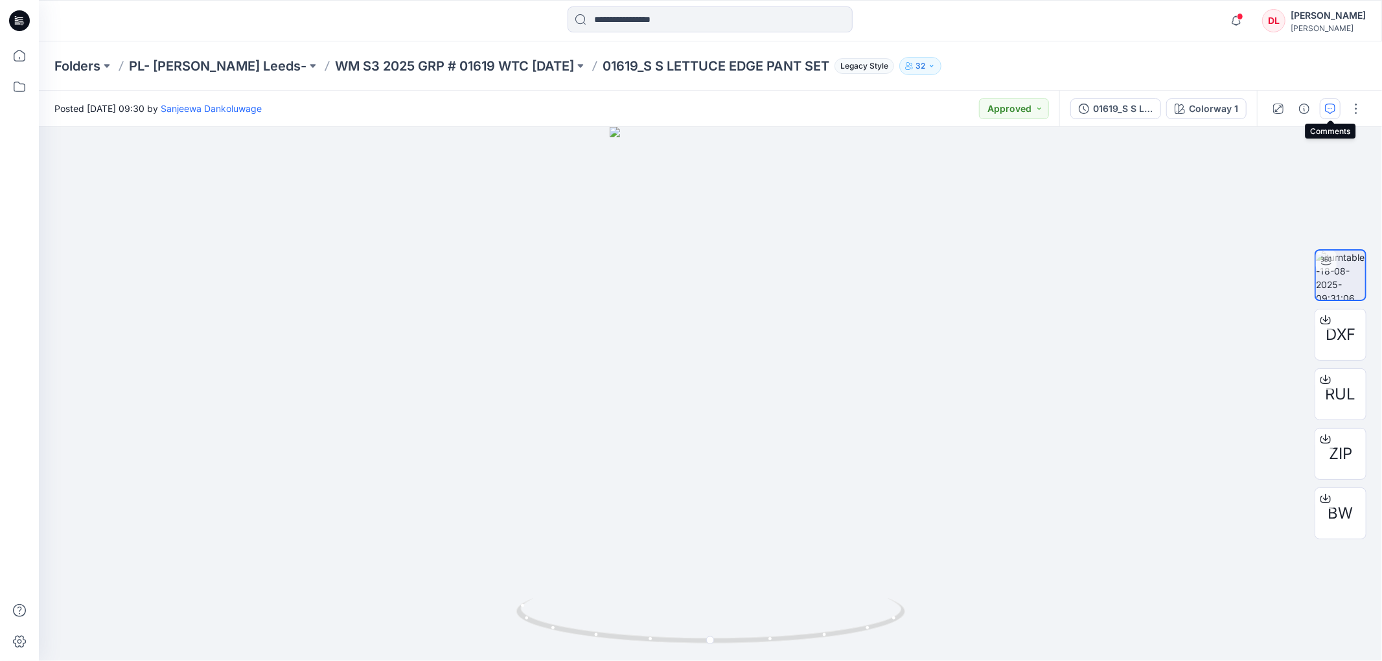
click at [1328, 108] on icon "button" at bounding box center [1330, 108] width 5 height 1
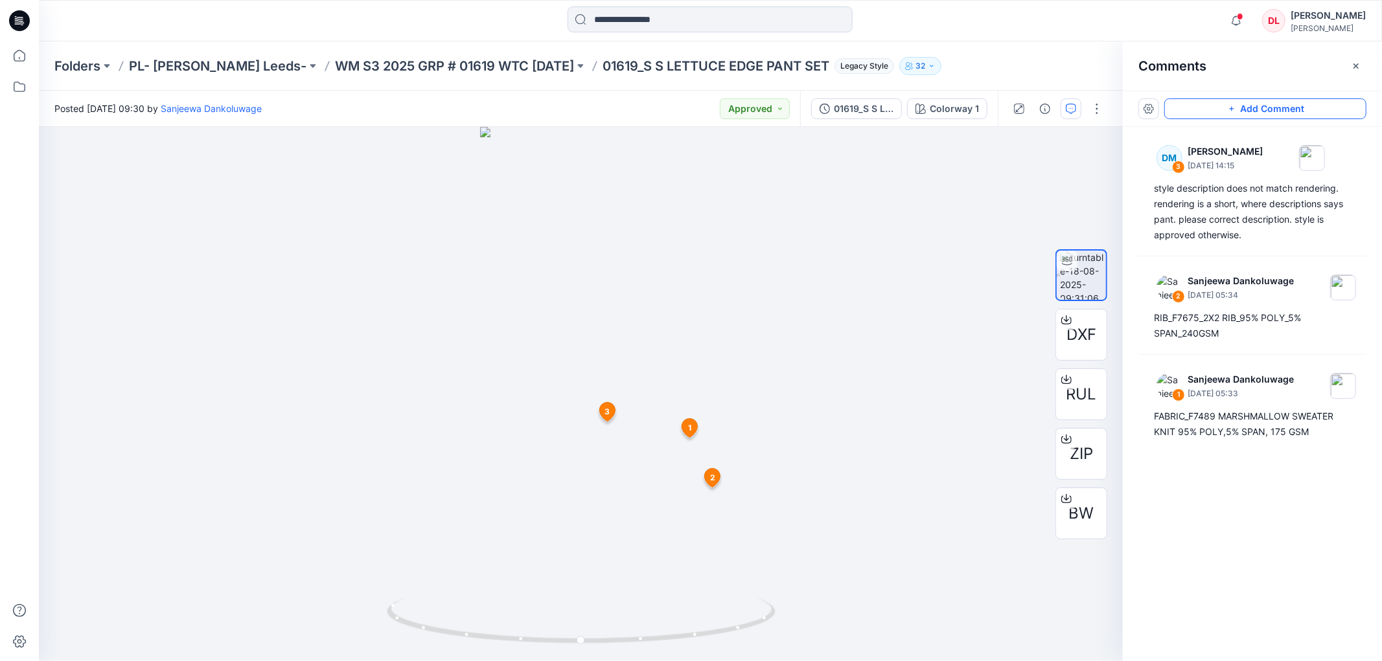
click at [1247, 106] on button "Add Comment" at bounding box center [1265, 108] width 202 height 21
click at [633, 397] on div "4 1 [PERSON_NAME] [DATE] 05:33 FABRIC_F7489 MARSHMALLOW SWEATER KNIT 95% POLY,5…" at bounding box center [581, 394] width 1084 height 534
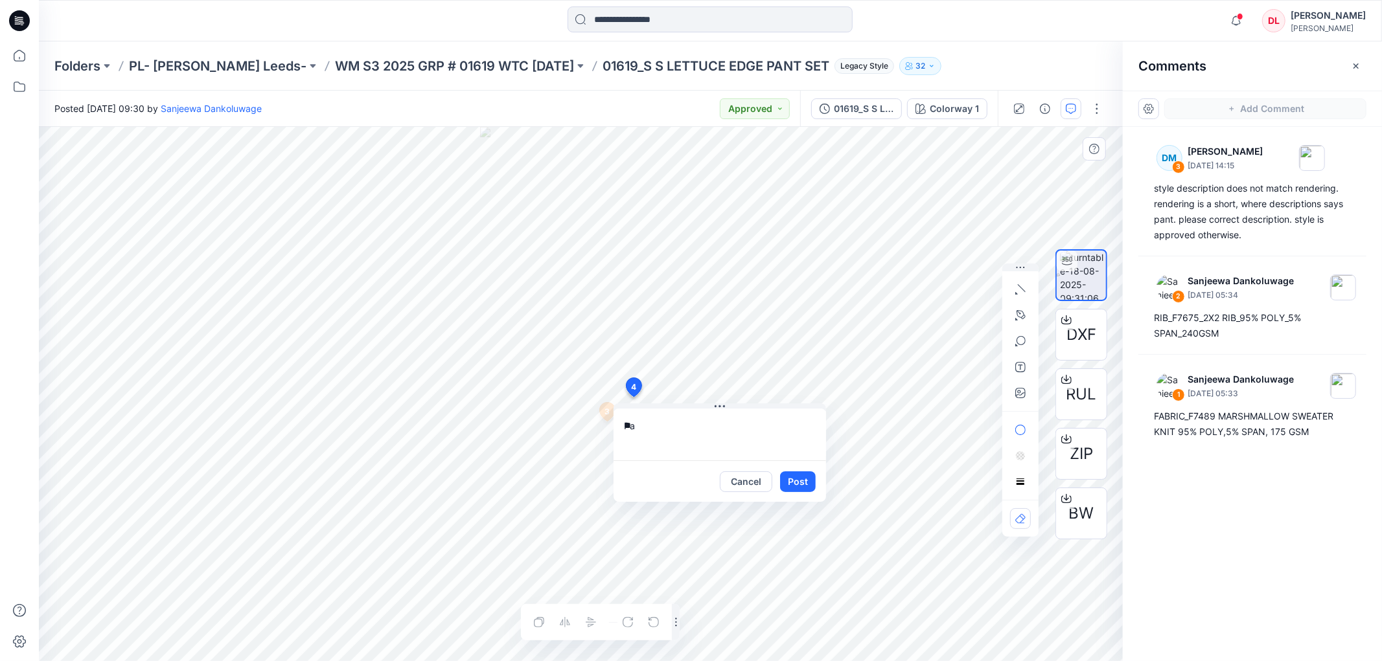
type textarea "*"
type textarea "**********"
click at [805, 483] on button "Post" at bounding box center [798, 482] width 36 height 21
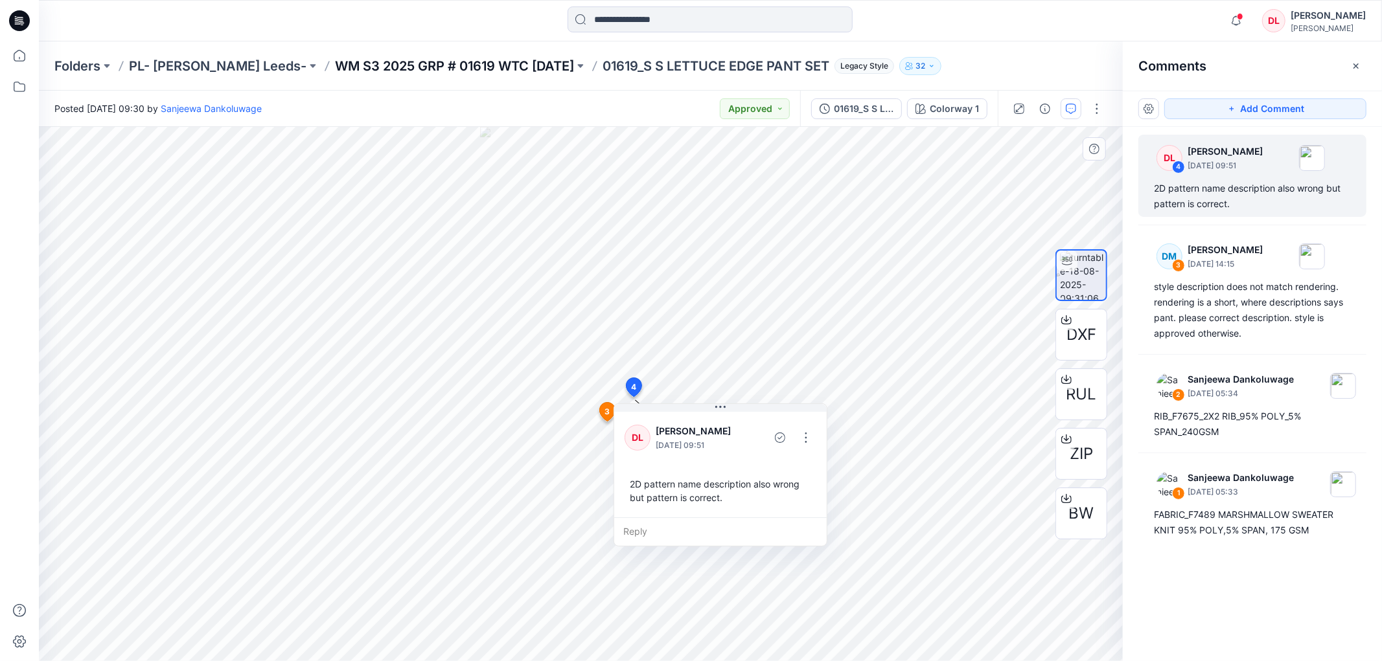
click at [426, 73] on p "WM S3 2025 GRP # 01619 WTC [DATE]" at bounding box center [454, 66] width 239 height 18
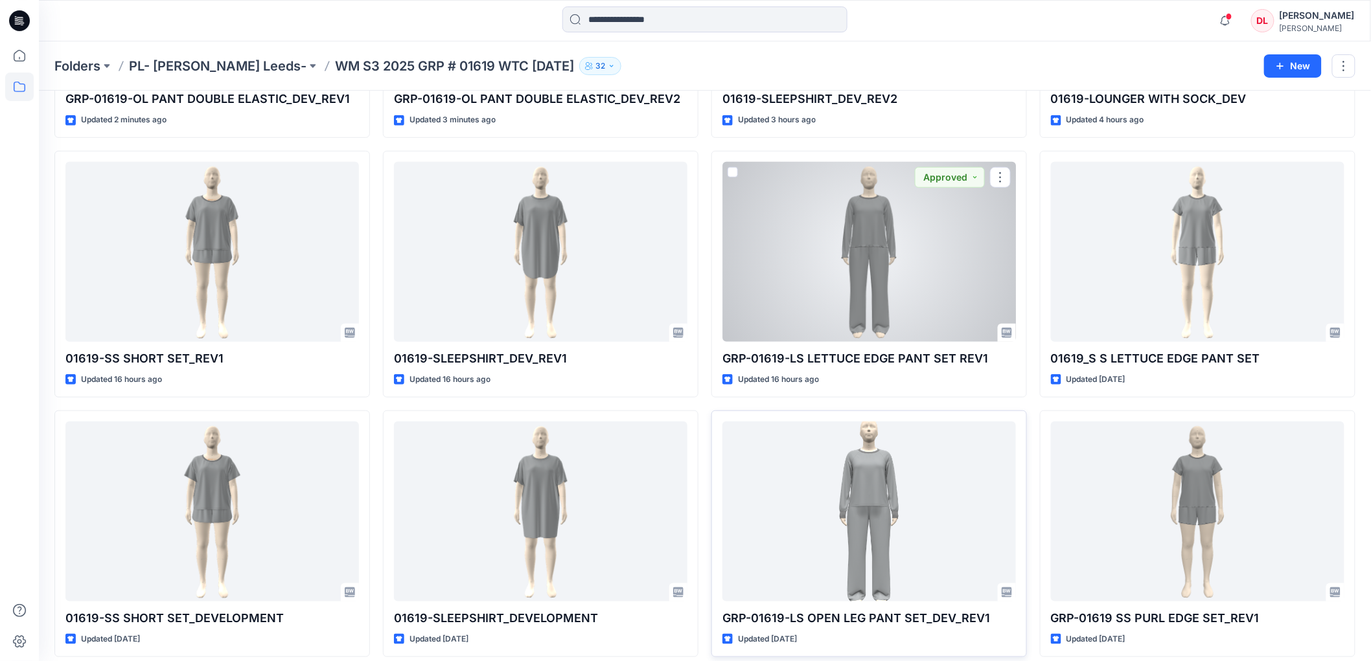
scroll to position [288, 0]
